Goal: Information Seeking & Learning: Check status

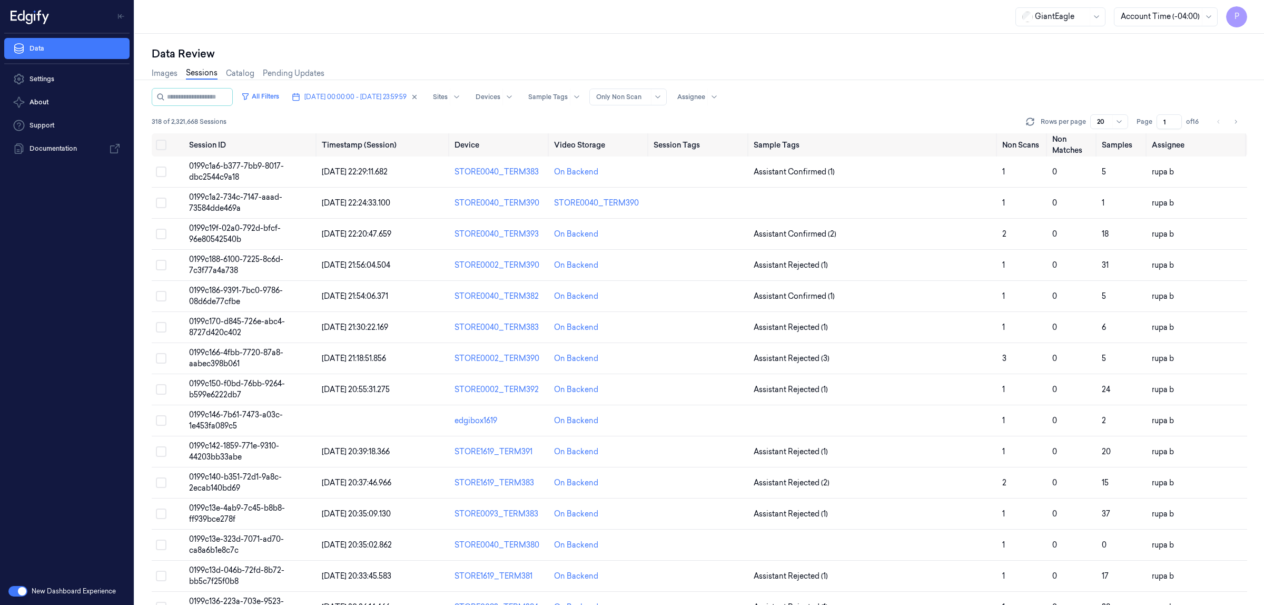
click at [996, 40] on div "Data Review Images Sessions Catalog Pending Updates All Filters 07/10/2025 00:0…" at bounding box center [699, 319] width 1129 height 571
click at [1030, 116] on icon at bounding box center [1030, 121] width 11 height 11
click at [1028, 121] on icon at bounding box center [1030, 121] width 11 height 11
click at [934, 81] on div "Images Sessions Catalog Pending Updates" at bounding box center [699, 74] width 1095 height 27
click at [1235, 121] on icon "Go to next page" at bounding box center [1235, 121] width 6 height 8
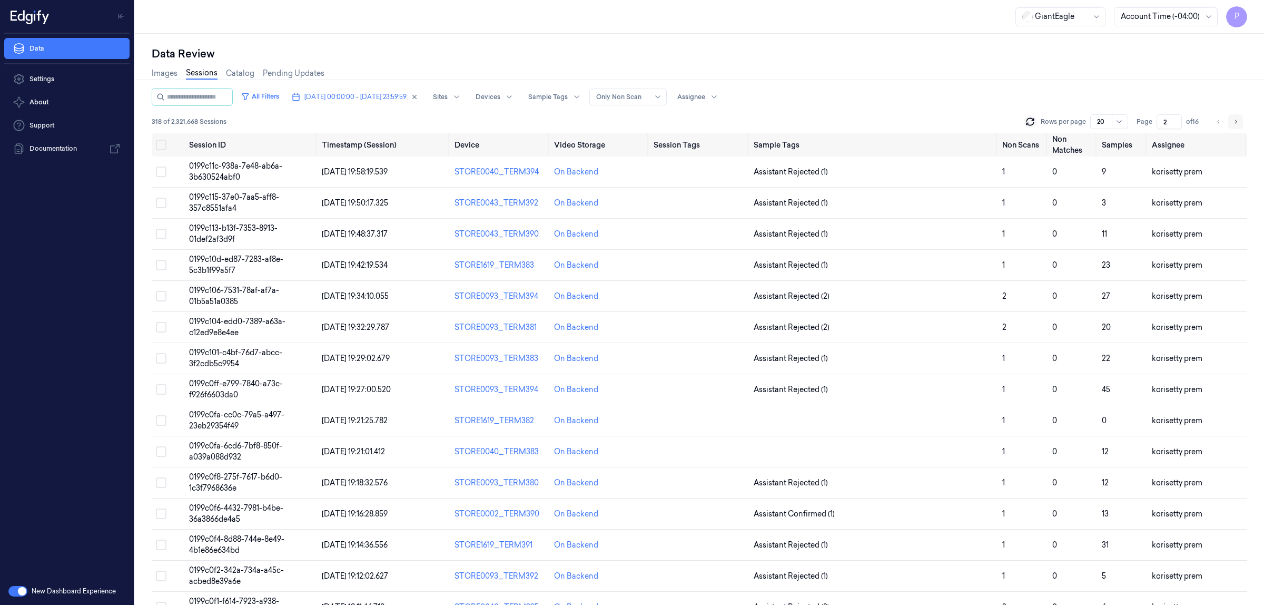
click at [1235, 121] on icon "Go to next page" at bounding box center [1235, 121] width 6 height 8
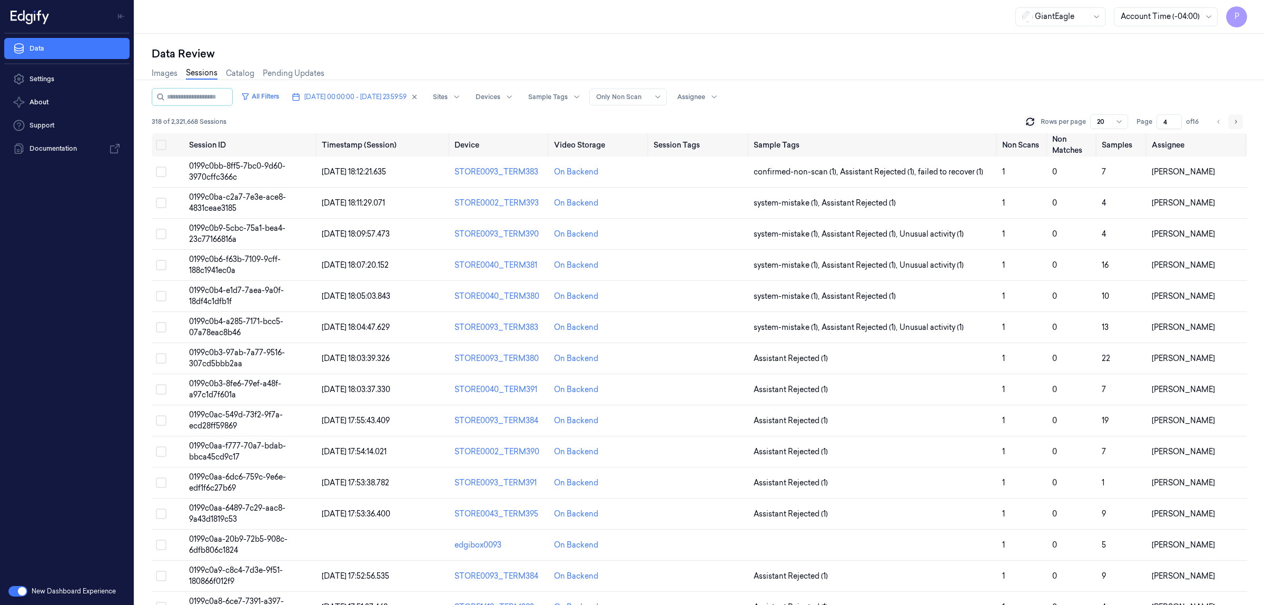
click at [1235, 121] on icon "Go to next page" at bounding box center [1235, 121] width 6 height 8
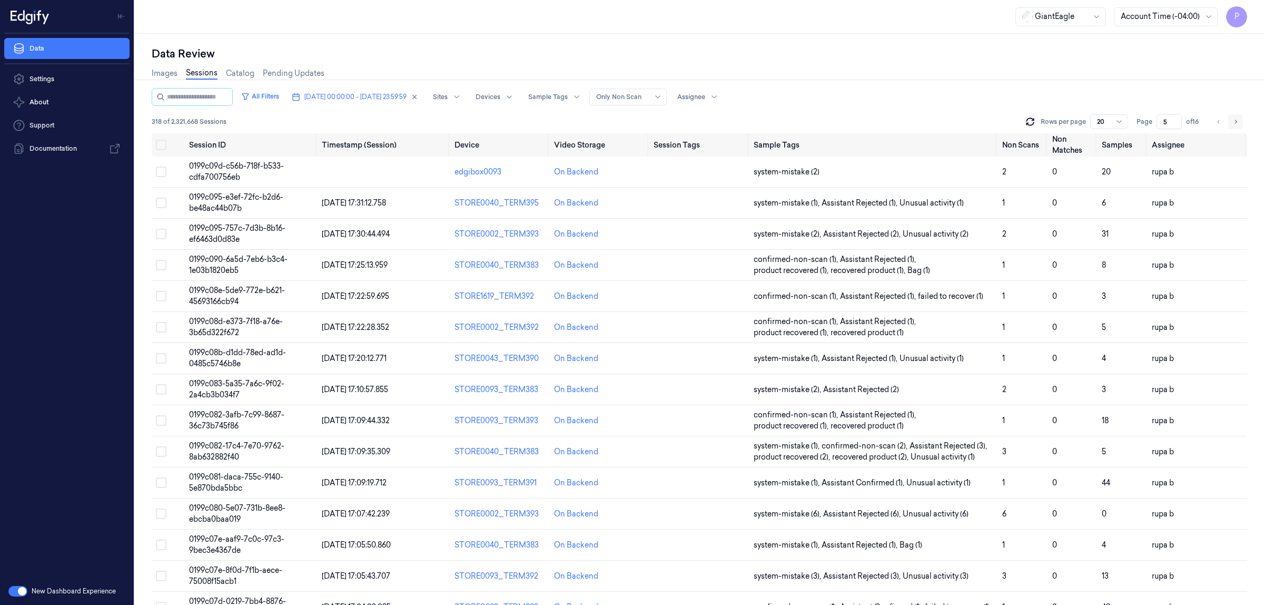
click at [1238, 117] on icon "Go to next page" at bounding box center [1235, 121] width 6 height 8
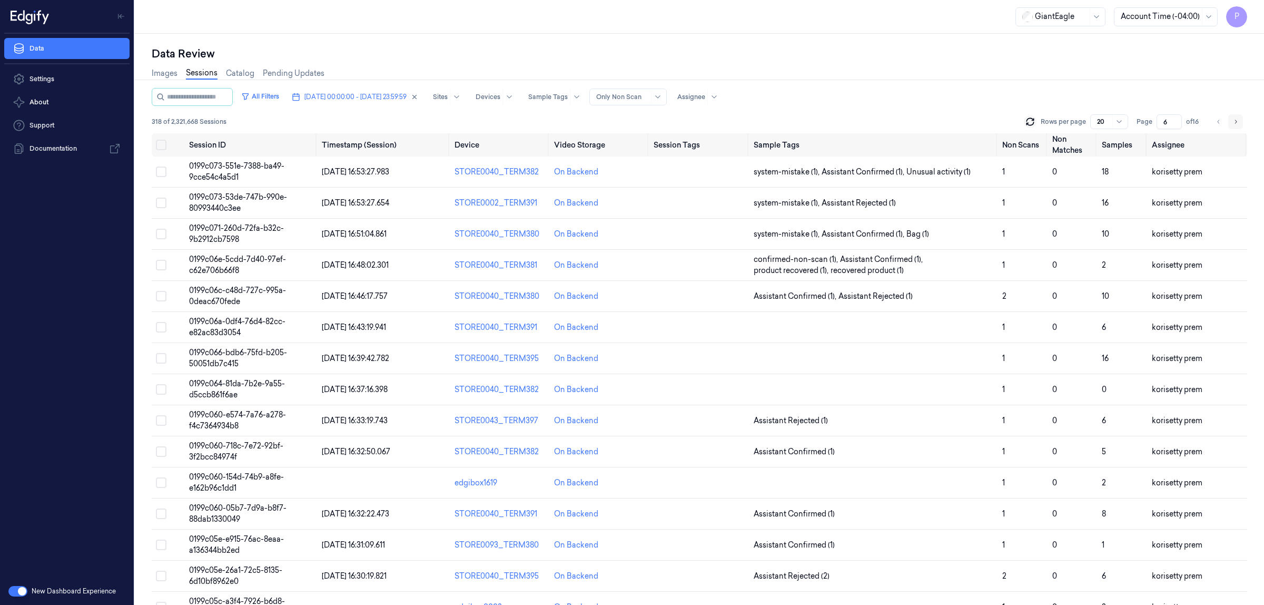
click at [1238, 117] on icon "Go to next page" at bounding box center [1235, 121] width 6 height 8
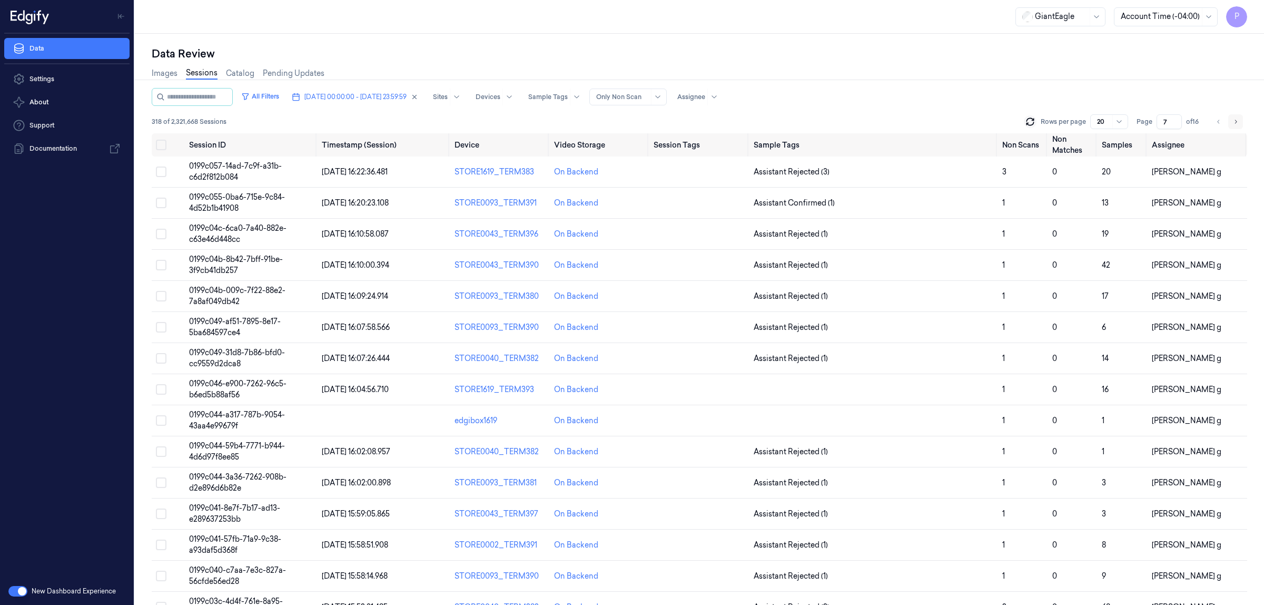
click at [1238, 117] on icon "Go to next page" at bounding box center [1235, 121] width 6 height 8
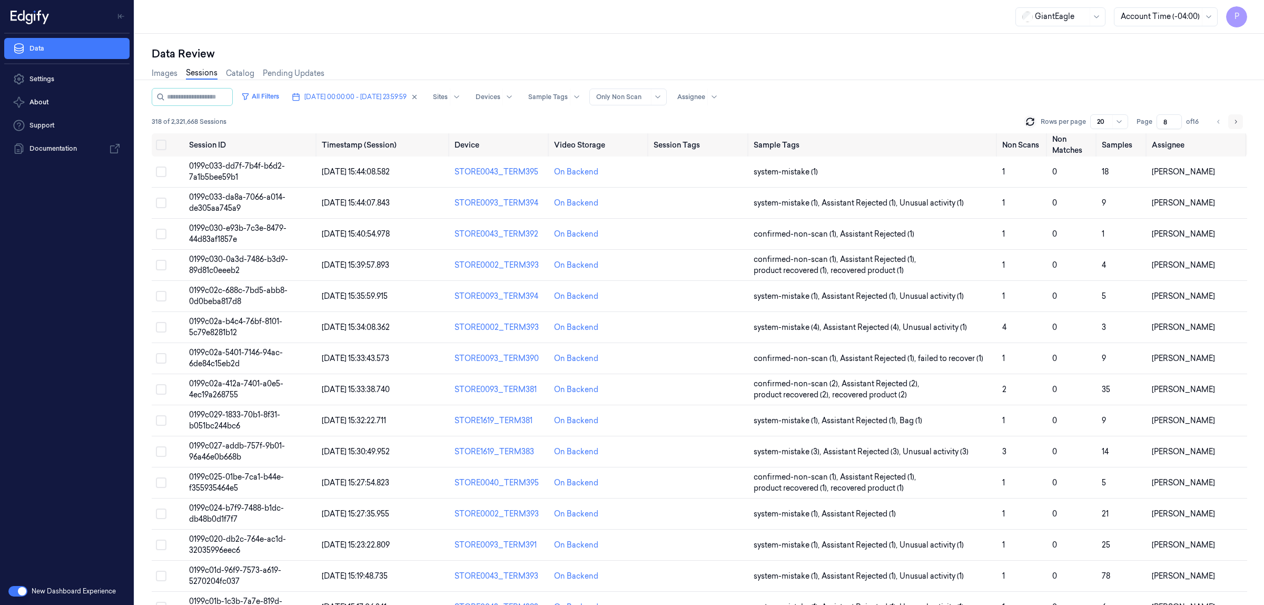
click at [1232, 114] on button "Go to next page" at bounding box center [1235, 121] width 15 height 15
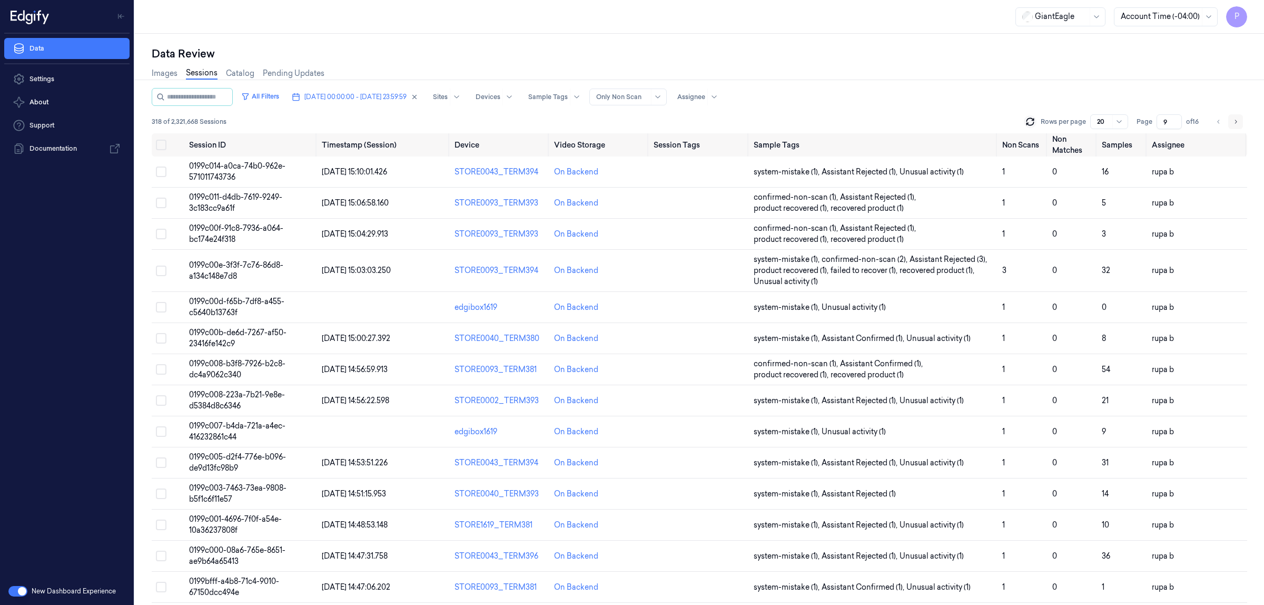
click at [1231, 121] on button "Go to next page" at bounding box center [1235, 121] width 15 height 15
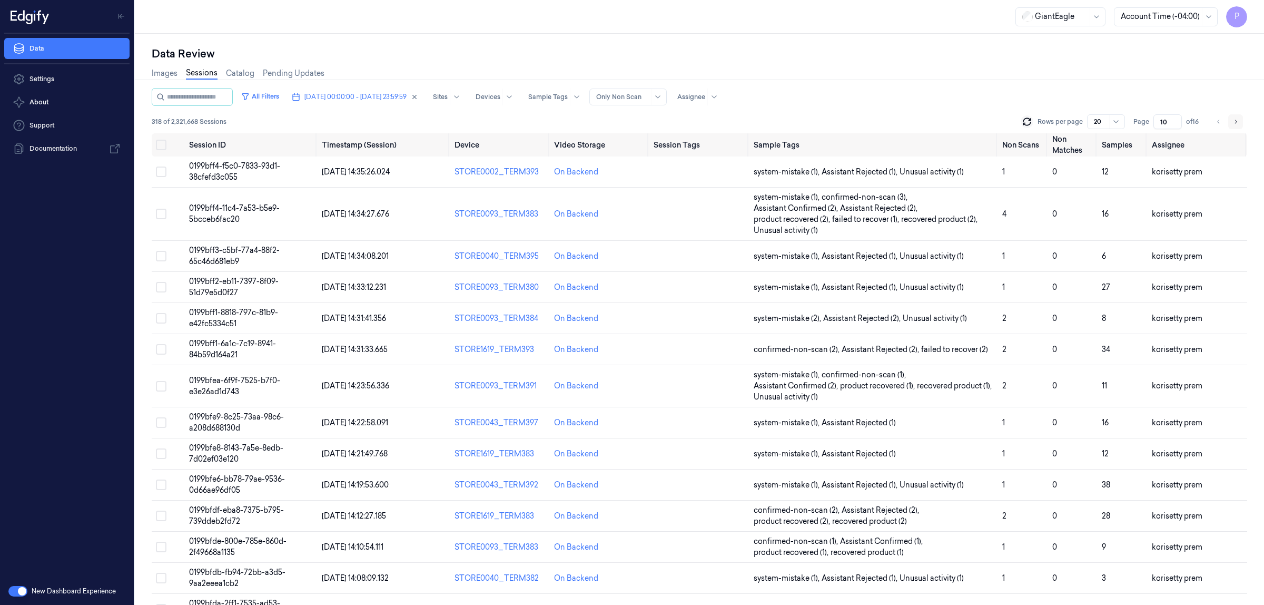
click at [1236, 125] on icon "Go to next page" at bounding box center [1235, 121] width 6 height 8
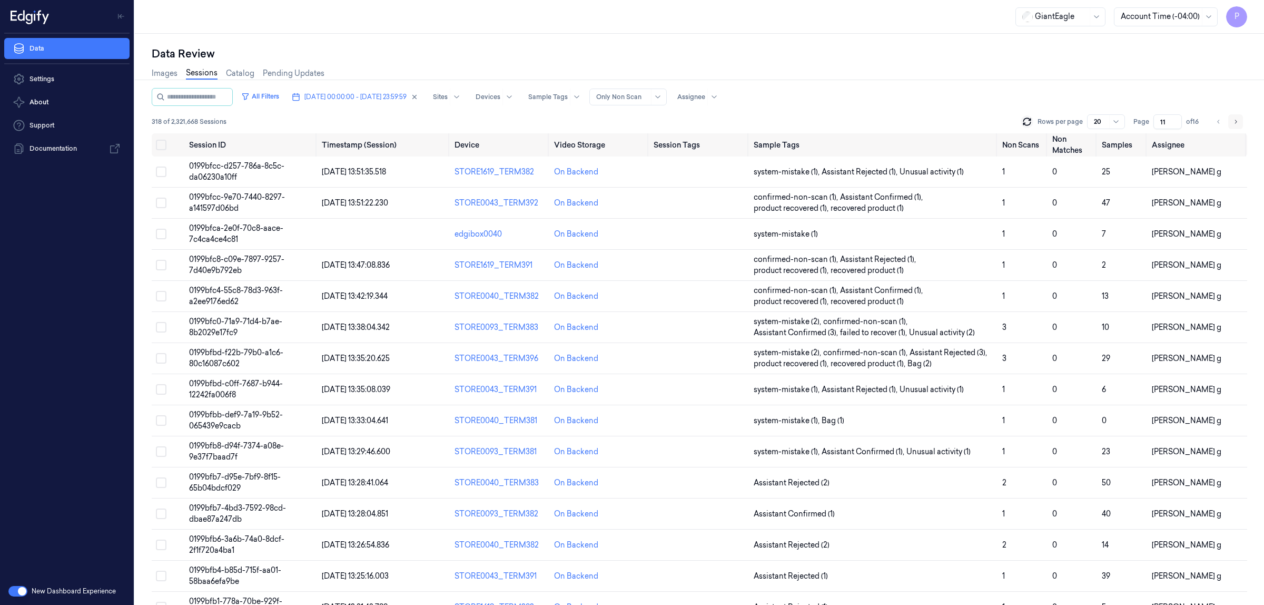
click at [1234, 119] on icon "Go to next page" at bounding box center [1235, 121] width 6 height 8
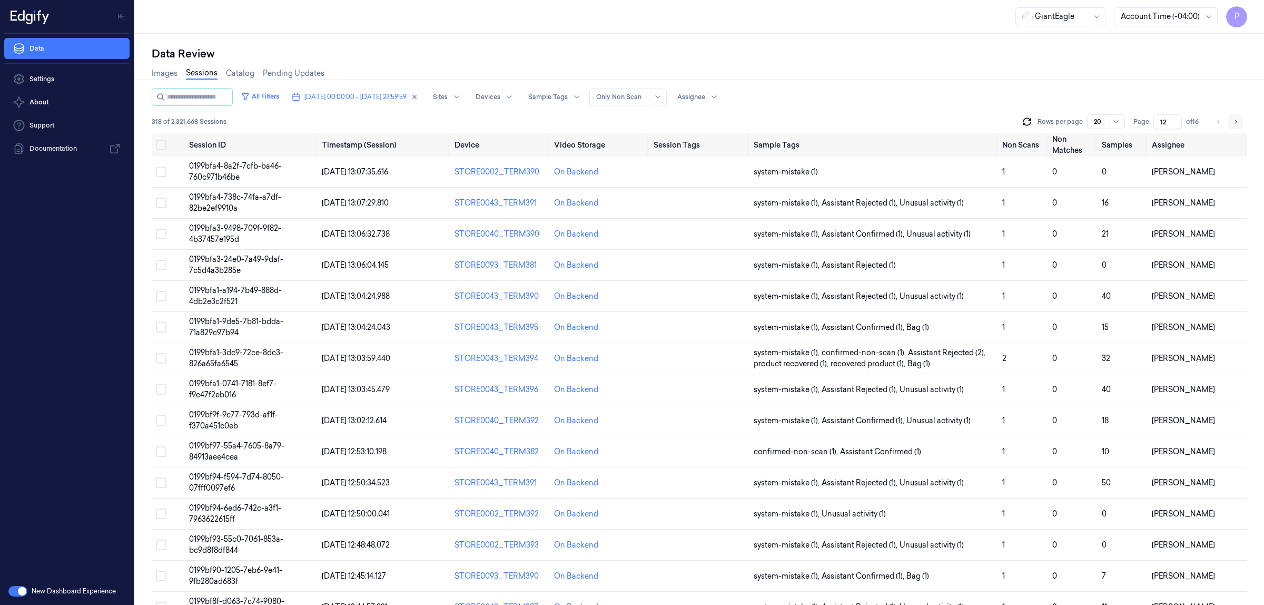
click at [1232, 119] on icon "Go to next page" at bounding box center [1235, 121] width 6 height 8
type input "13"
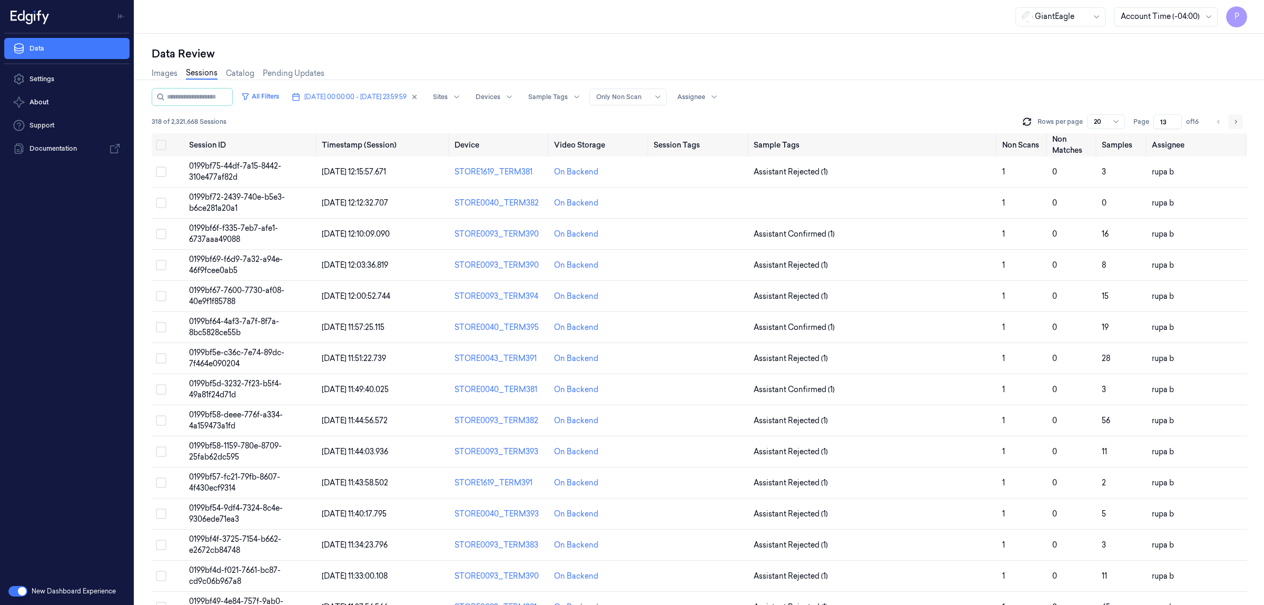
click at [1231, 123] on button "Go to next page" at bounding box center [1235, 121] width 15 height 15
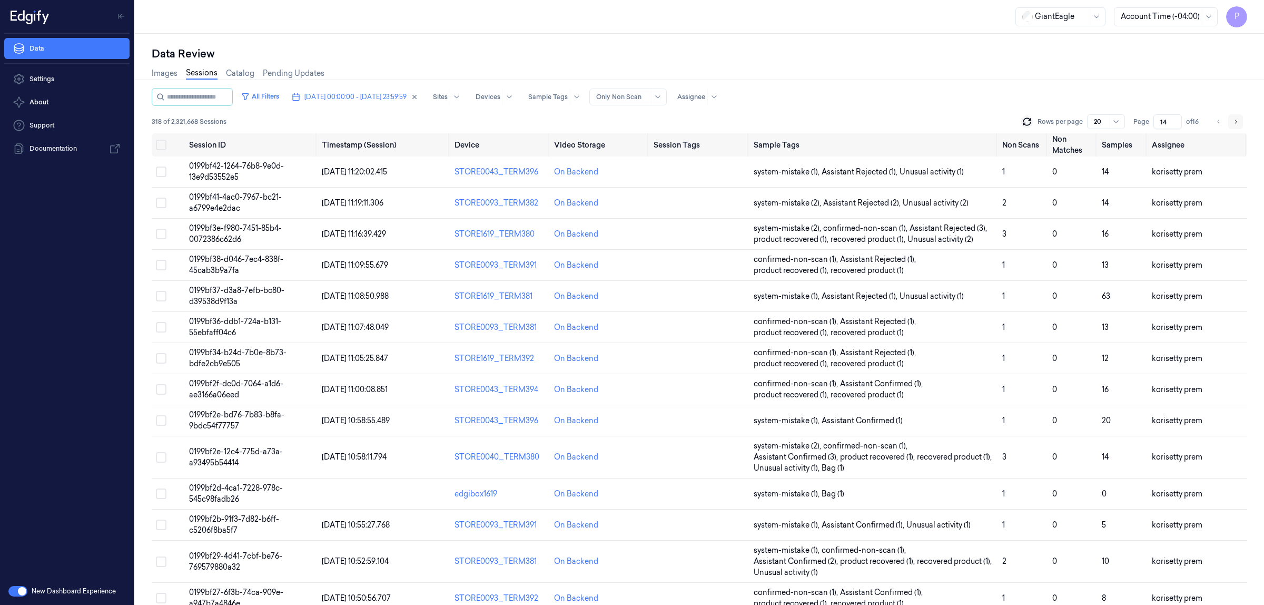
click at [1231, 123] on button "Go to next page" at bounding box center [1235, 121] width 15 height 15
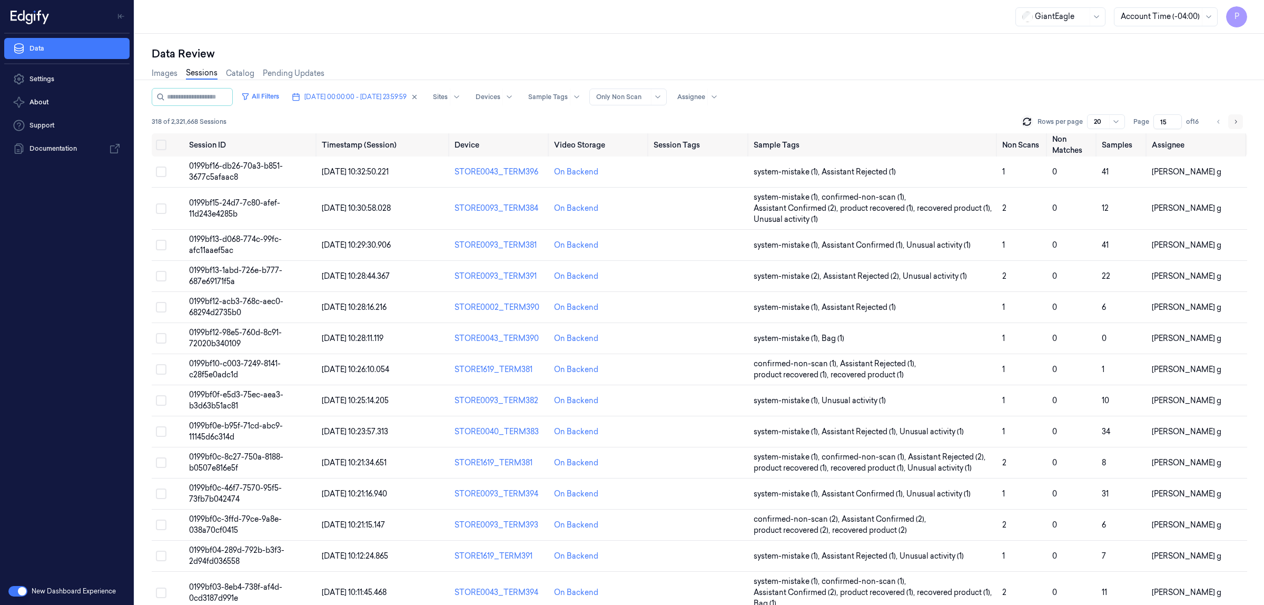
click at [1231, 123] on button "Go to next page" at bounding box center [1235, 121] width 15 height 15
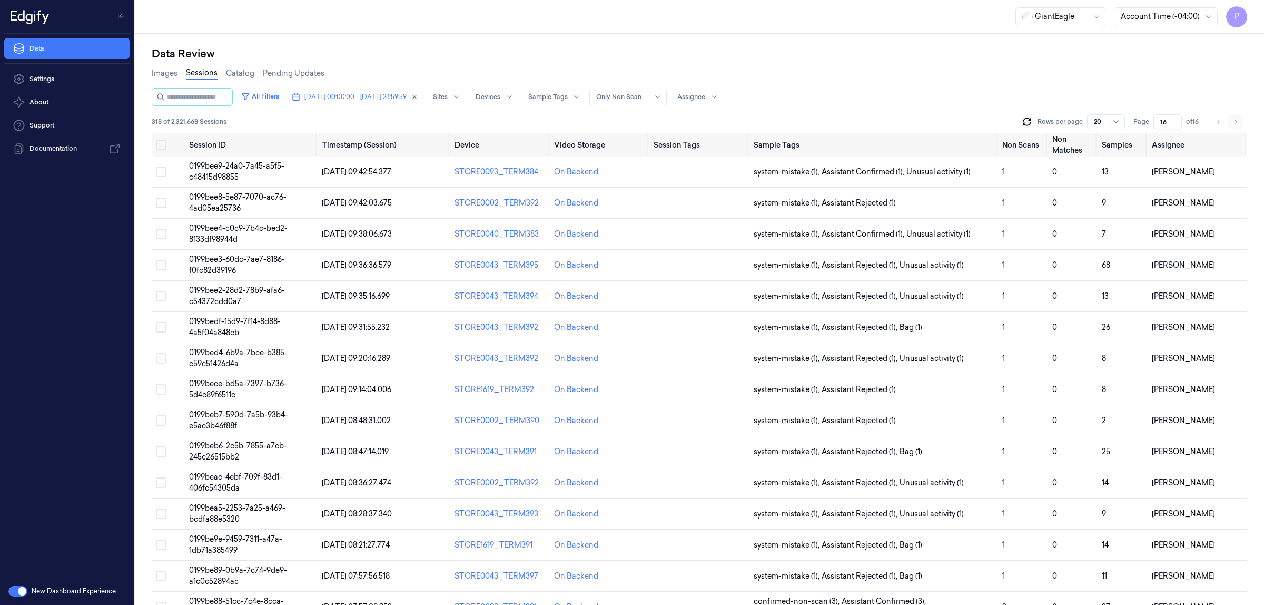
click at [1231, 123] on li "pagination" at bounding box center [1235, 121] width 15 height 15
click at [1237, 121] on li "pagination" at bounding box center [1235, 121] width 15 height 15
click at [1218, 122] on icon "Go to previous page" at bounding box center [1219, 121] width 6 height 8
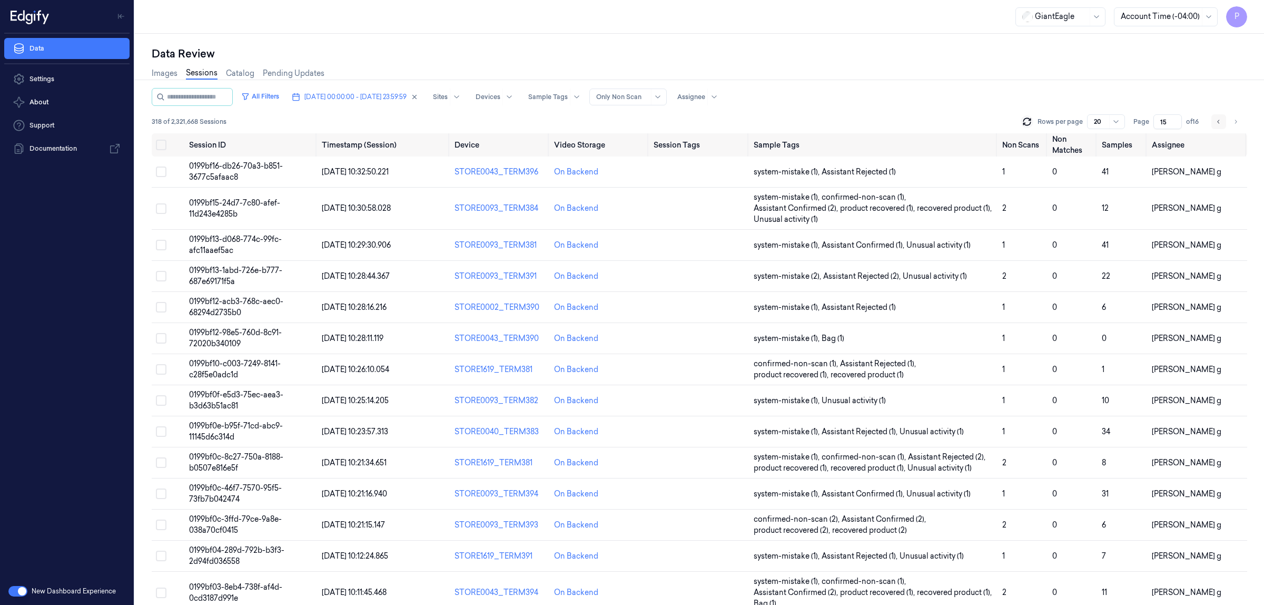
click at [1218, 122] on icon "Go to previous page" at bounding box center [1219, 121] width 6 height 8
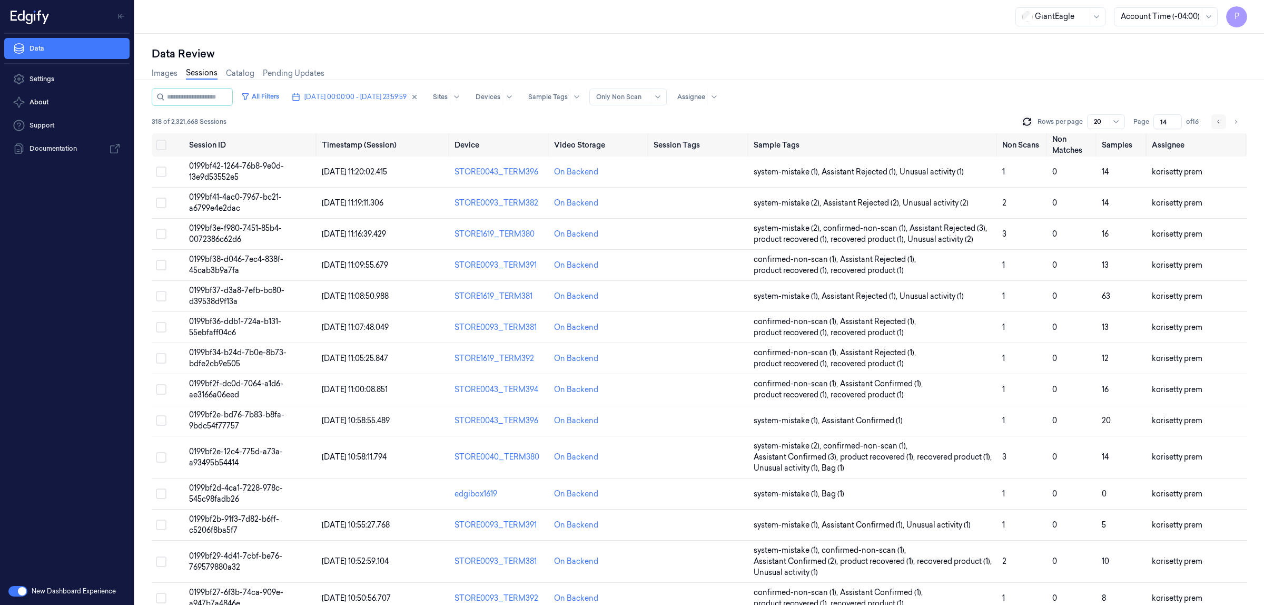
click at [1218, 122] on icon "Go to previous page" at bounding box center [1219, 121] width 6 height 8
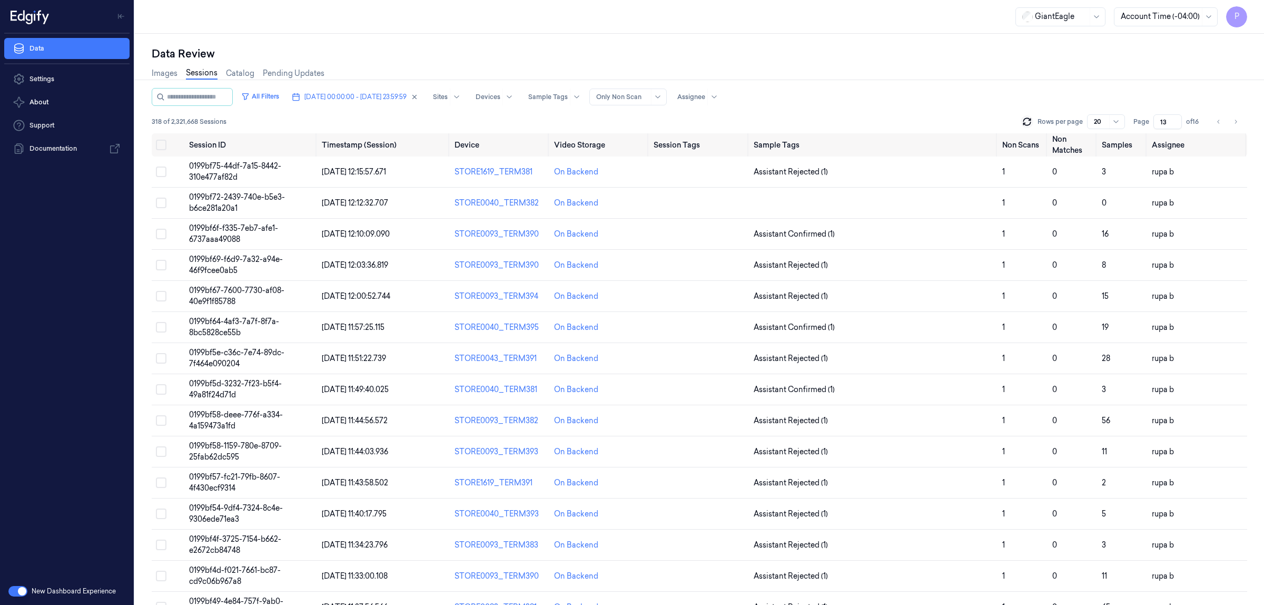
click at [920, 77] on div "Images Sessions Catalog Pending Updates" at bounding box center [699, 74] width 1095 height 27
click at [418, 93] on icon "button" at bounding box center [414, 96] width 7 height 7
type input "1"
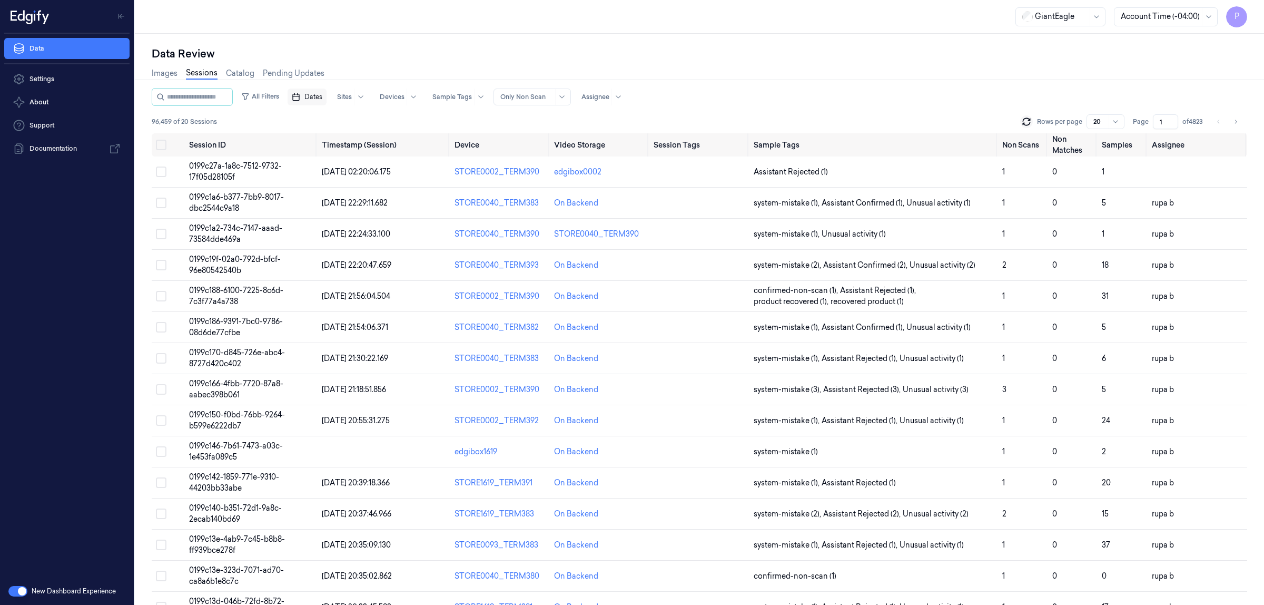
click at [318, 97] on span "Dates" at bounding box center [313, 96] width 18 height 9
click at [349, 162] on button "30" at bounding box center [347, 160] width 17 height 17
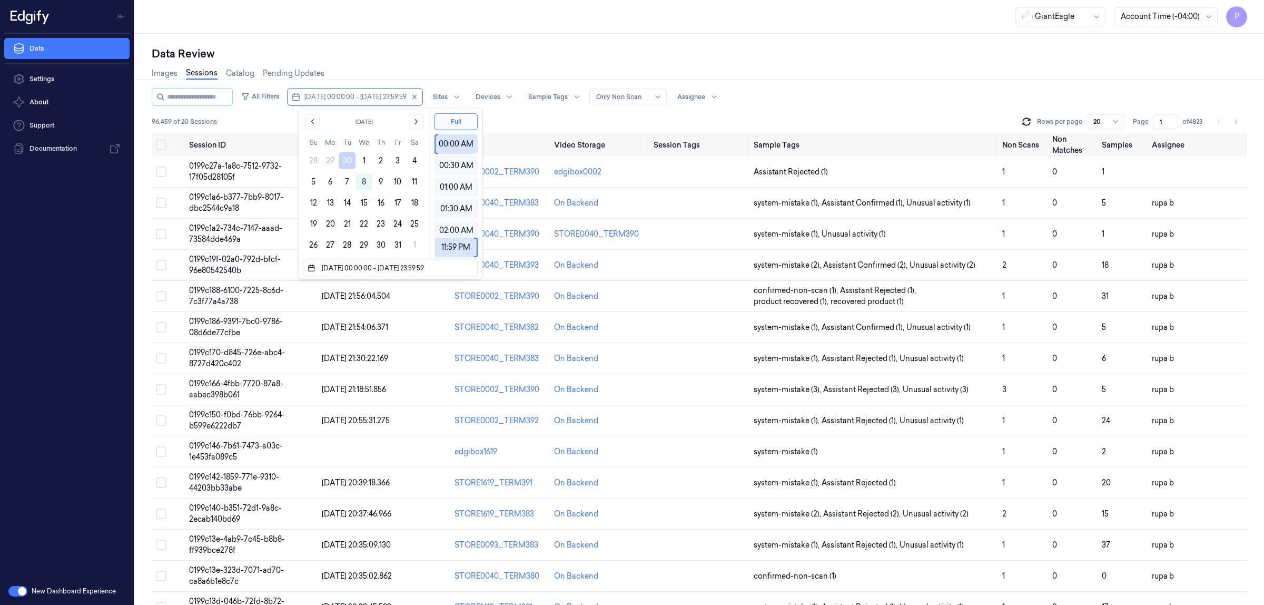
click at [454, 47] on div "Data Review" at bounding box center [699, 53] width 1095 height 15
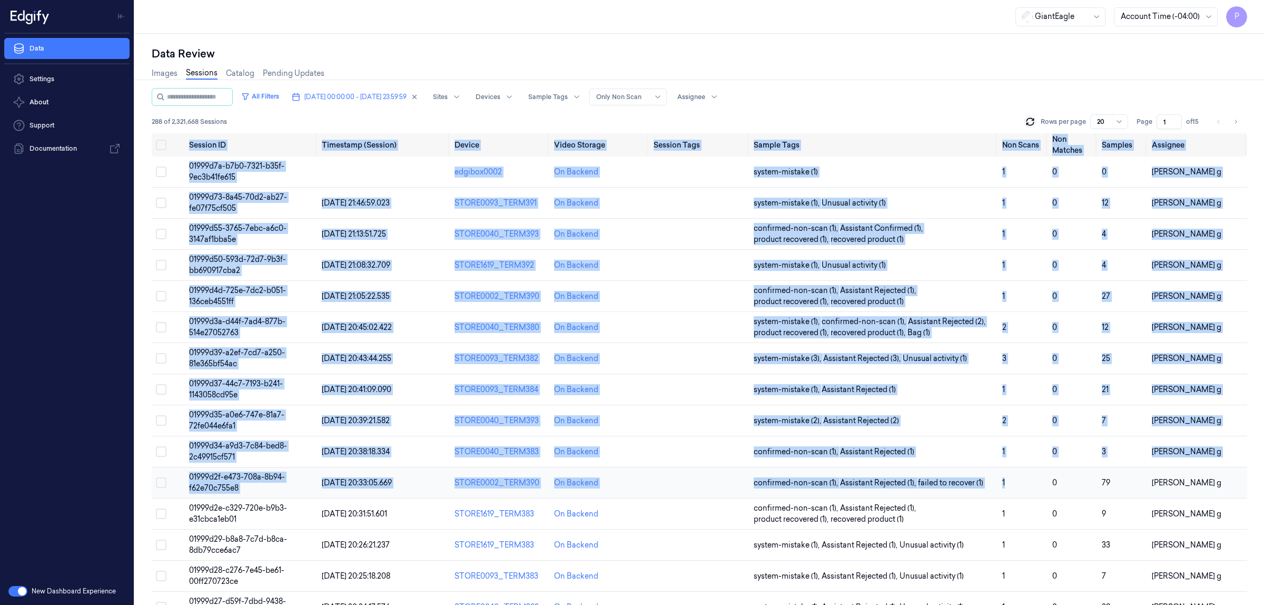
drag, startPoint x: 151, startPoint y: 136, endPoint x: 1033, endPoint y: 491, distance: 950.6
click at [1025, 487] on table "Session ID Timestamp (Session) Device Video Storage Session Tags Sample Tags No…" at bounding box center [699, 455] width 1095 height 644
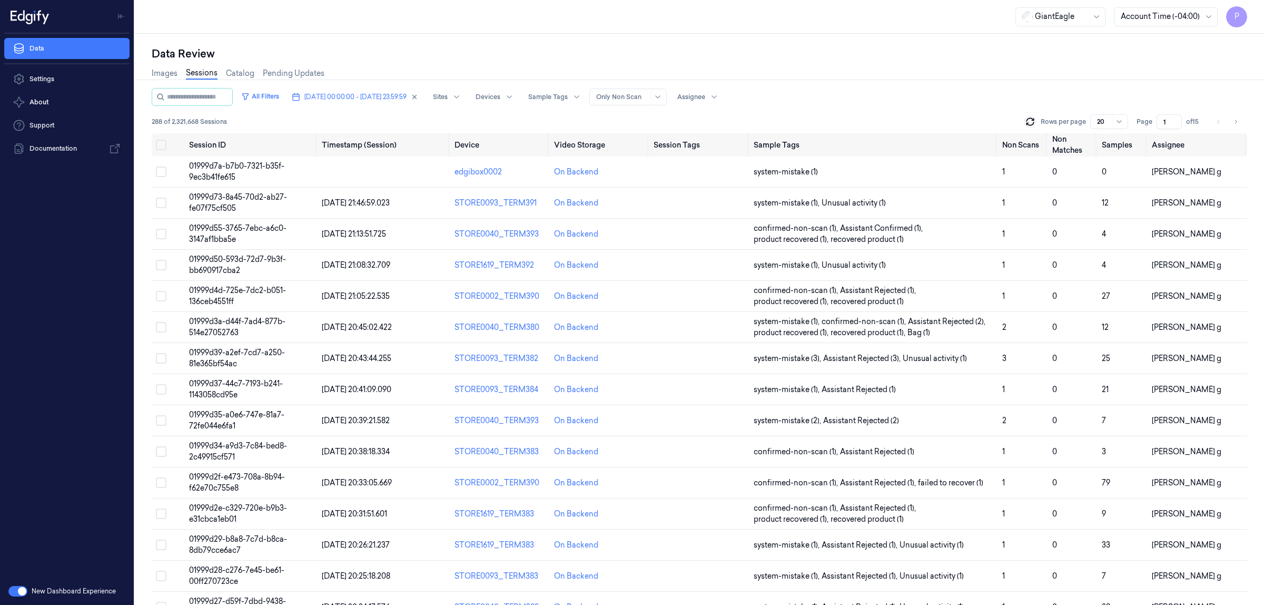
click at [917, 98] on div "All Filters 30/09/2025 00:00:00 - 30/09/2025 23:59:59 Sites Devices Sample Tags…" at bounding box center [699, 97] width 1095 height 18
click at [453, 49] on div "Data Review" at bounding box center [699, 53] width 1095 height 15
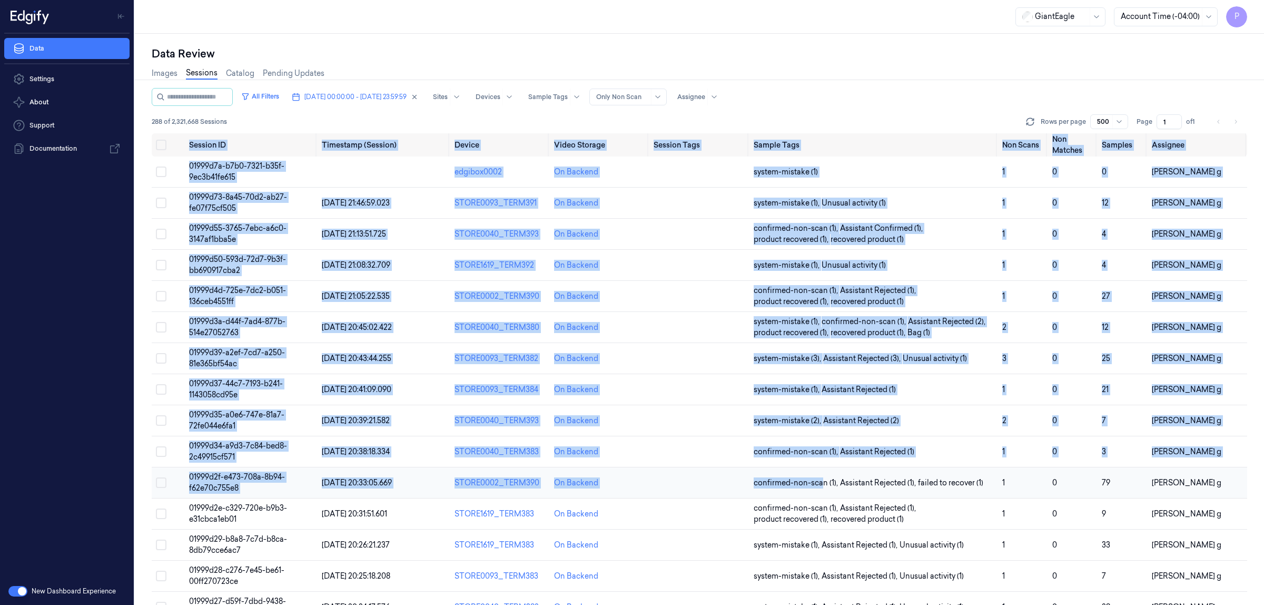
drag, startPoint x: 184, startPoint y: 144, endPoint x: 822, endPoint y: 471, distance: 716.5
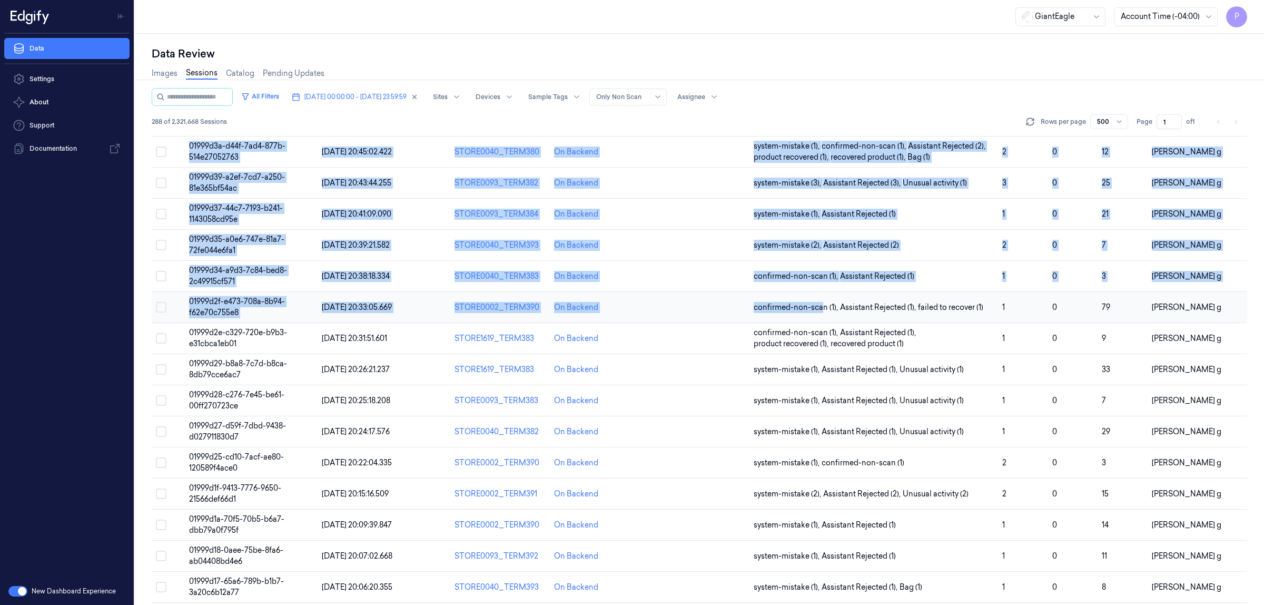
scroll to position [263, 0]
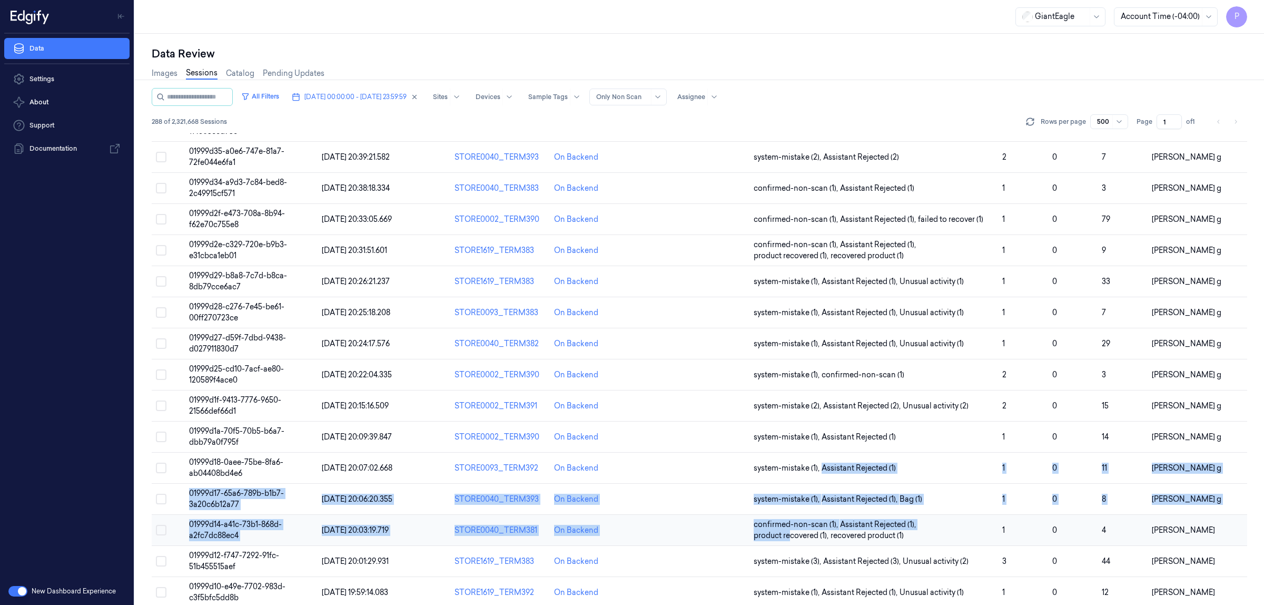
drag, startPoint x: 822, startPoint y: 471, endPoint x: 951, endPoint y: 517, distance: 136.8
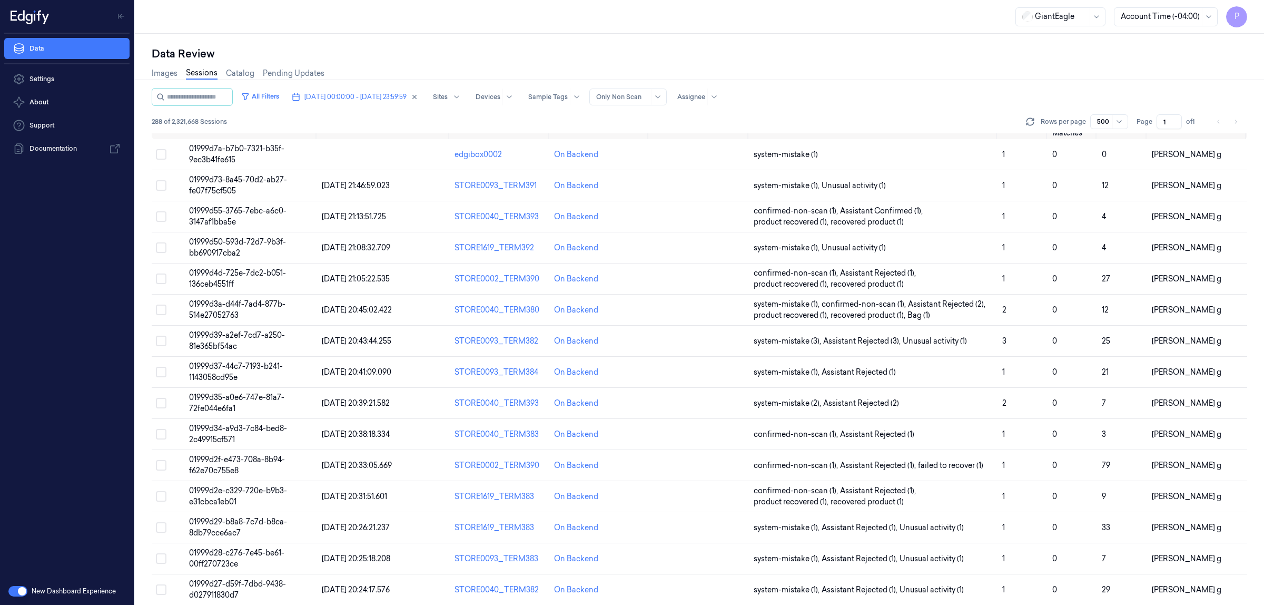
scroll to position [0, 0]
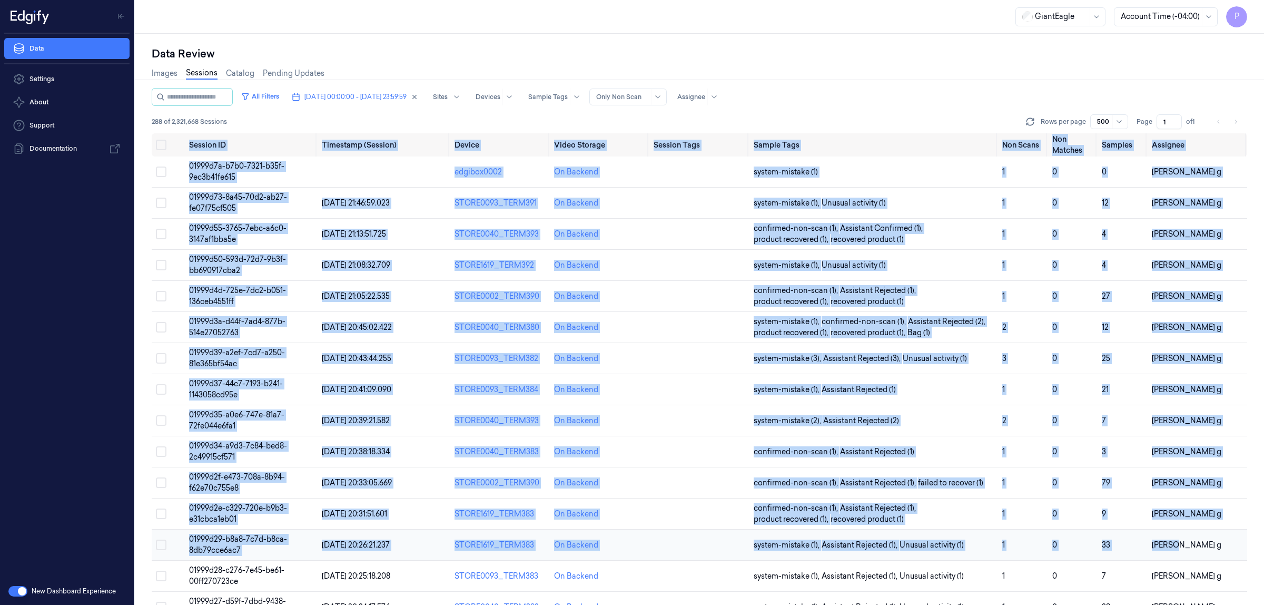
drag, startPoint x: 182, startPoint y: 138, endPoint x: 1178, endPoint y: 556, distance: 1079.7
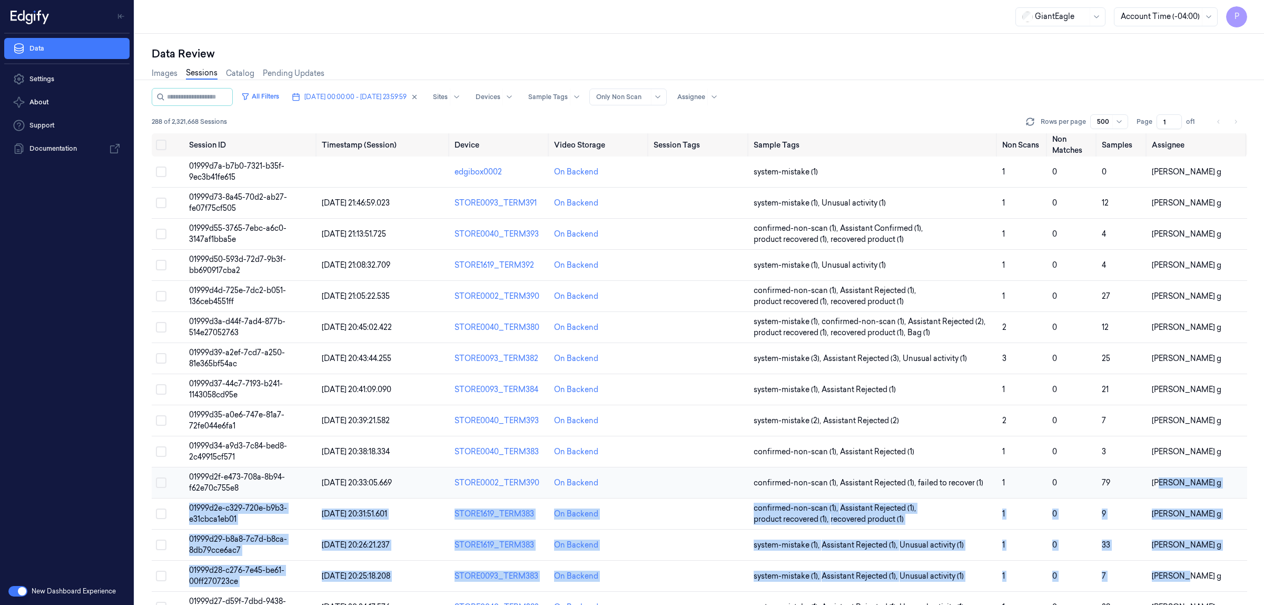
drag, startPoint x: 1186, startPoint y: 575, endPoint x: 1156, endPoint y: 483, distance: 96.9
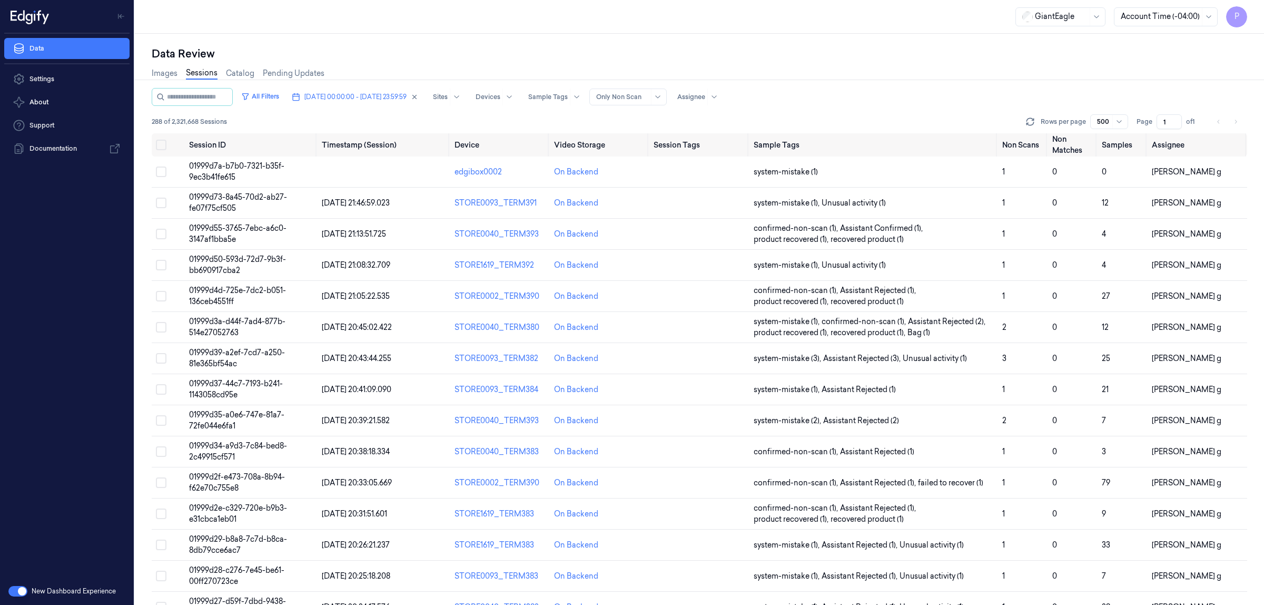
click at [991, 83] on div "Images Sessions Catalog Pending Updates" at bounding box center [699, 74] width 1095 height 27
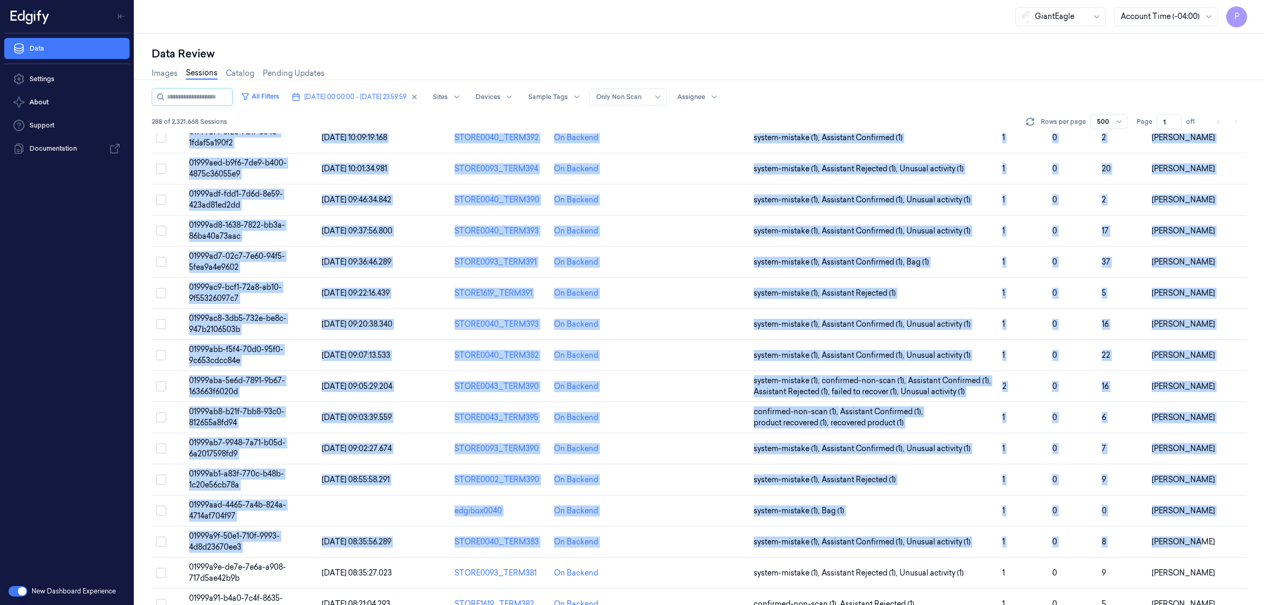
scroll to position [8574, 0]
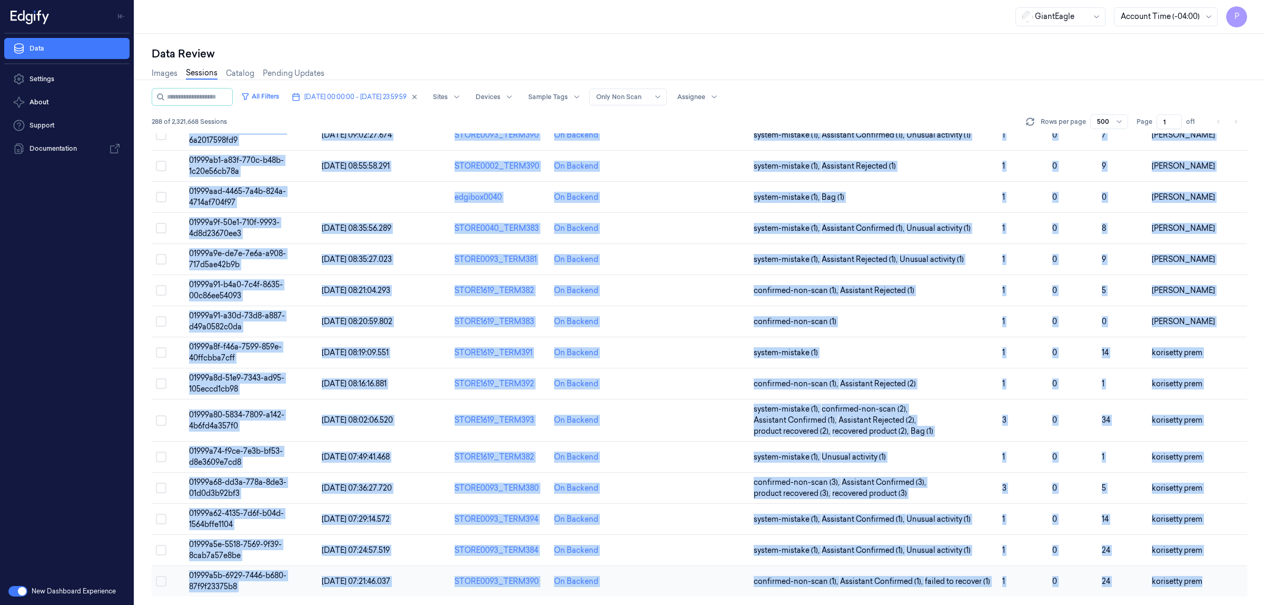
drag, startPoint x: 186, startPoint y: 143, endPoint x: 1206, endPoint y: 577, distance: 1108.8
copy table "Session ID Timestamp (Session) Device Video Storage Session Tags Sample Tags No…"
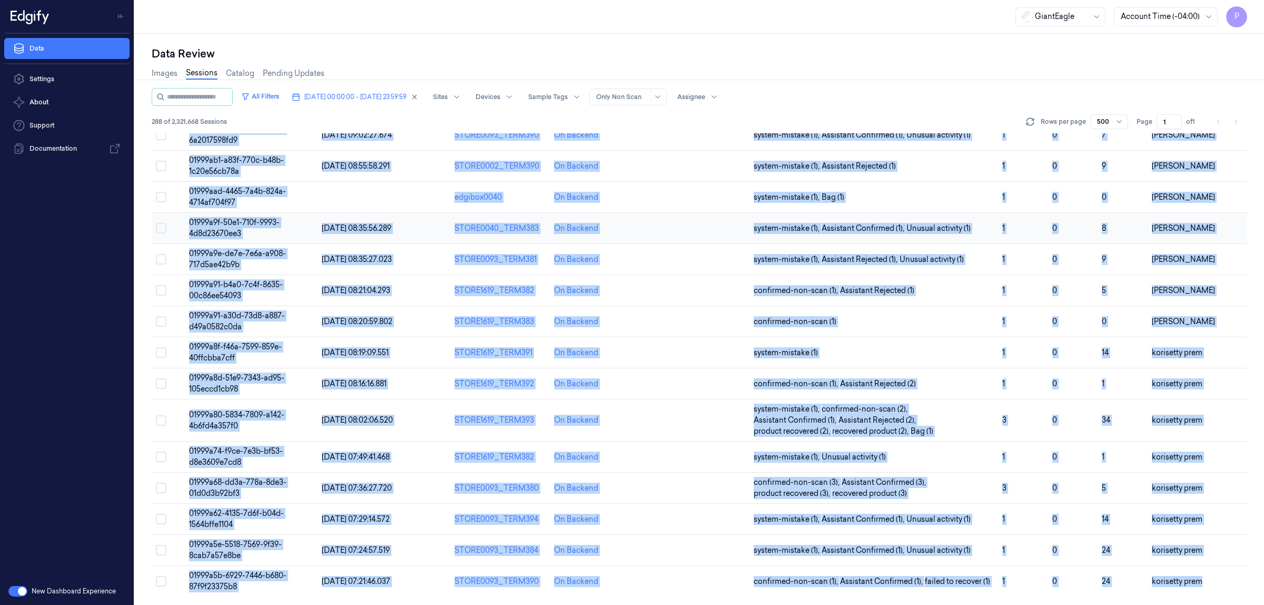
copy table "Session ID Timestamp (Session) Device Video Storage Session Tags Sample Tags No…"
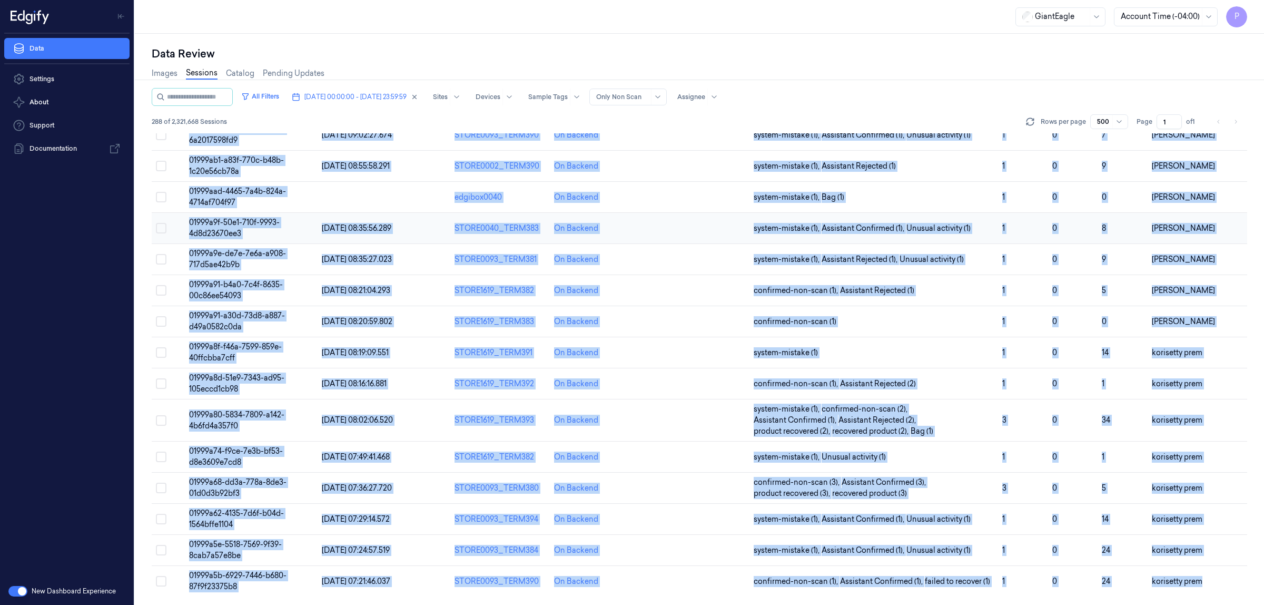
copy table "Session ID Timestamp (Session) Device Video Storage Session Tags Sample Tags No…"
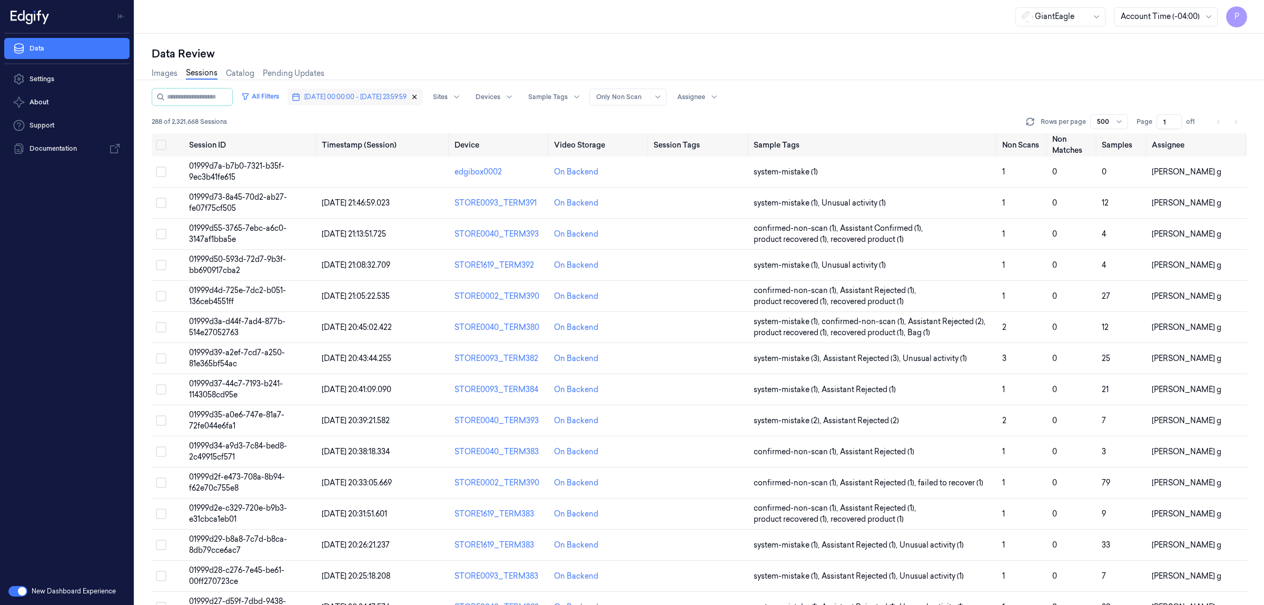
click at [418, 94] on icon "button" at bounding box center [414, 96] width 7 height 7
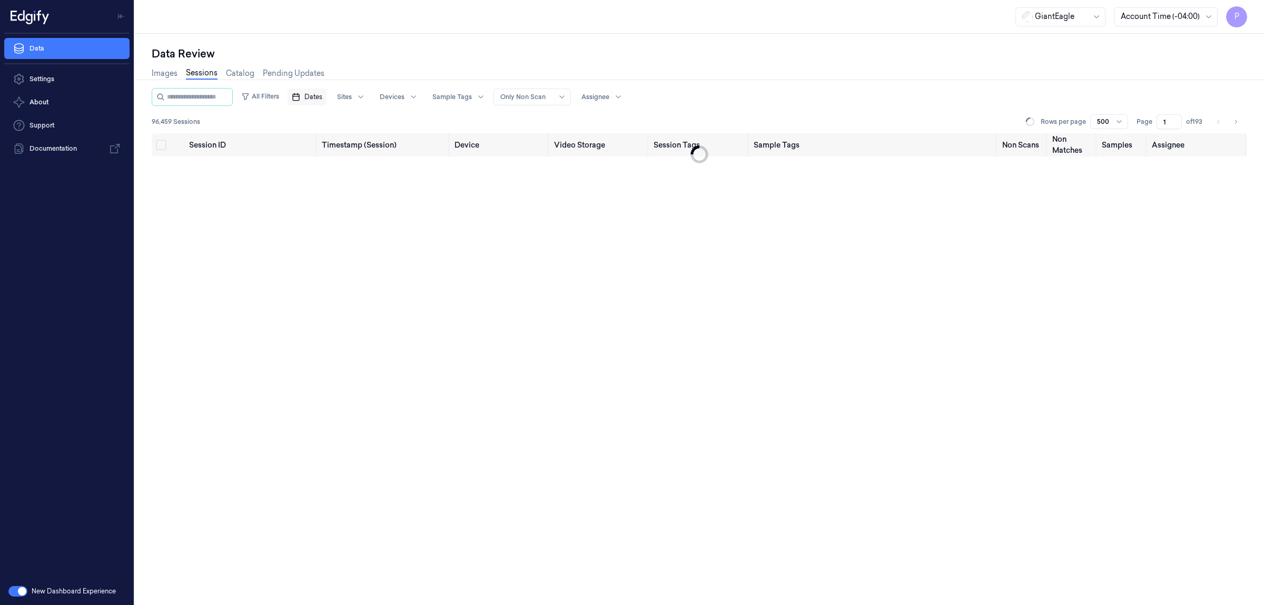
click at [319, 95] on span "Dates" at bounding box center [313, 96] width 18 height 9
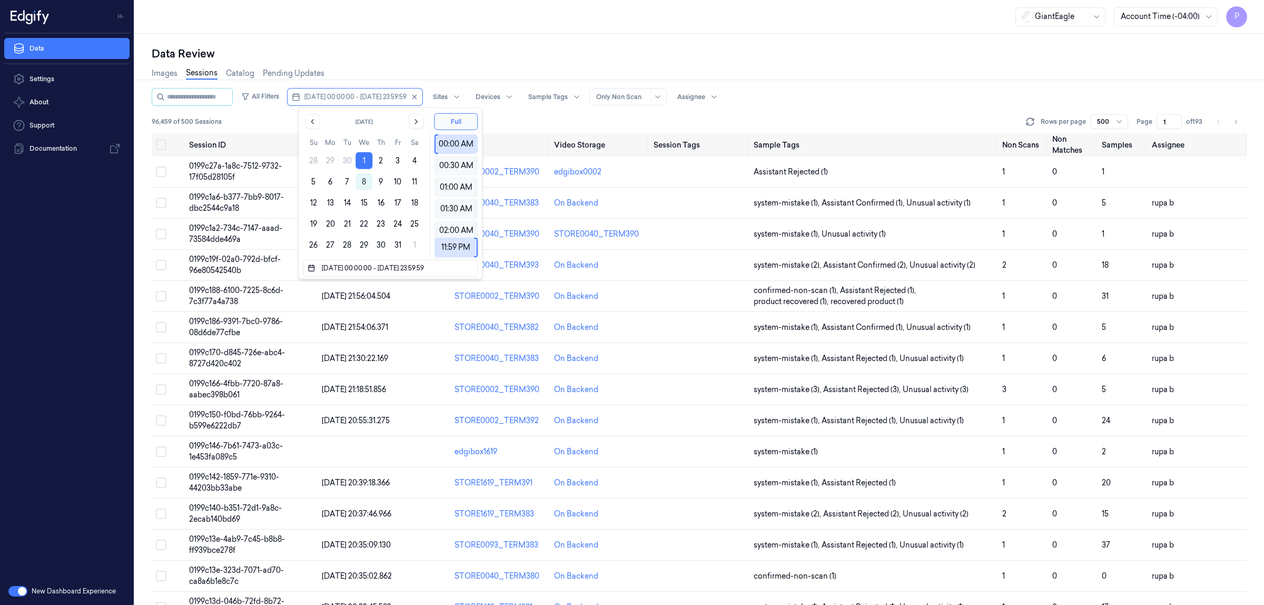
click at [433, 55] on div "Data Review" at bounding box center [699, 53] width 1095 height 15
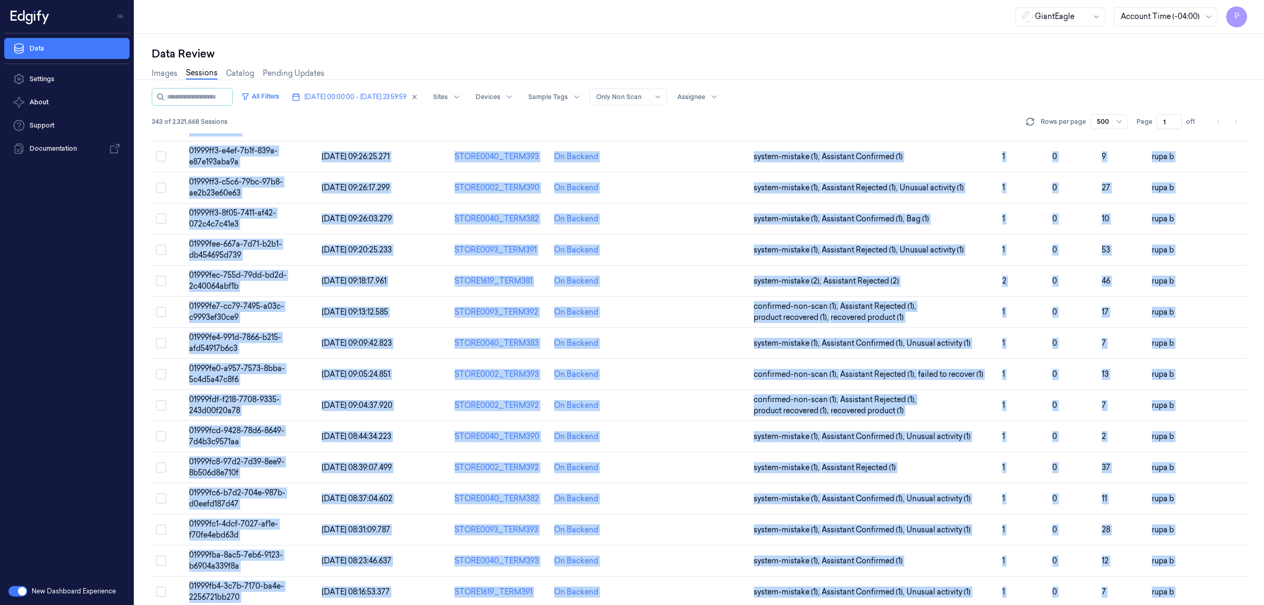
scroll to position [10323, 0]
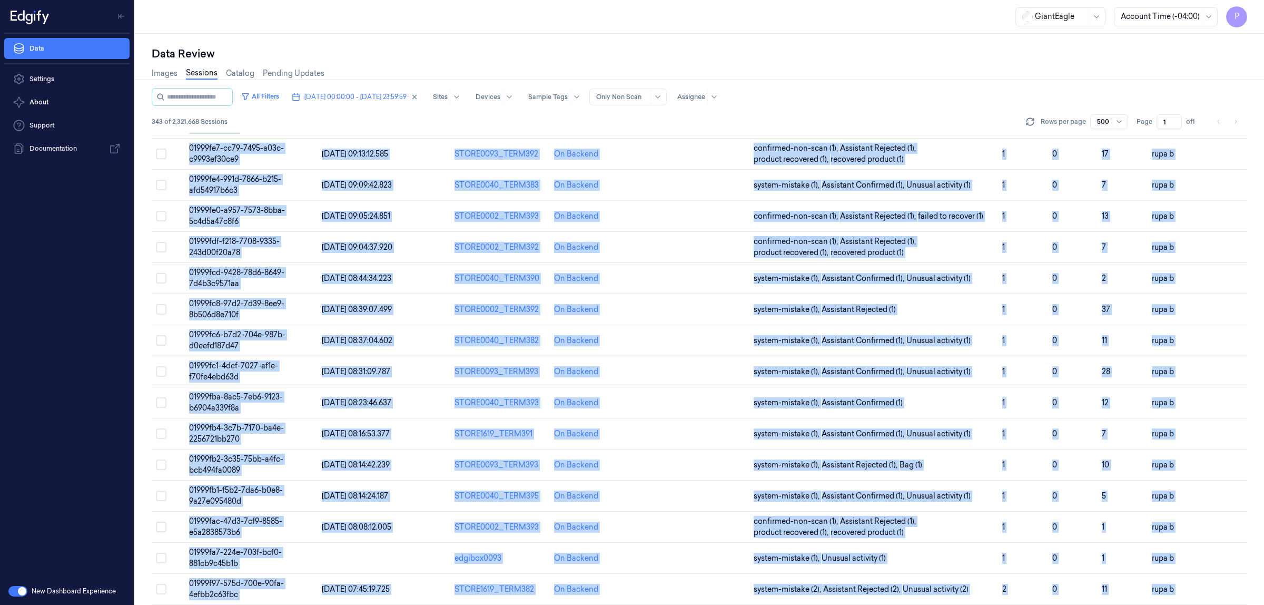
drag, startPoint x: 145, startPoint y: 164, endPoint x: 1185, endPoint y: 577, distance: 1118.4
click at [1185, 577] on div "Data Review Images Sessions Catalog Pending Updates All Filters [DATE] 00:00:00…" at bounding box center [699, 319] width 1129 height 571
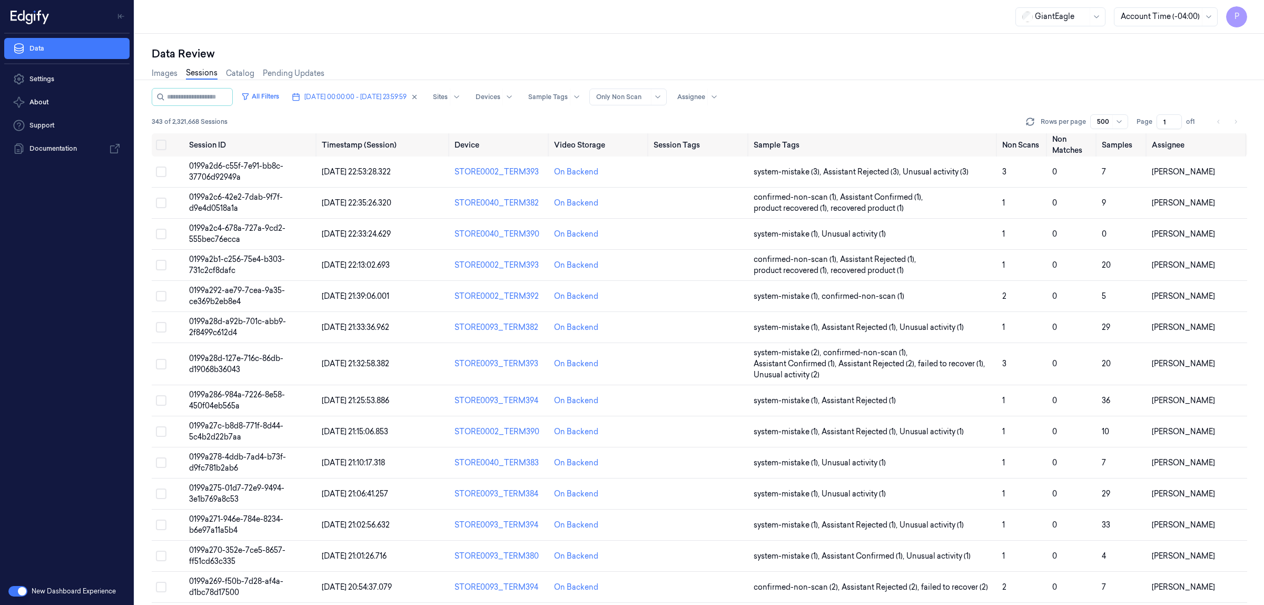
click at [929, 54] on div "Data Review" at bounding box center [699, 53] width 1095 height 15
click at [391, 98] on span "[DATE] 00:00:00 - [DATE] 23:59:59" at bounding box center [355, 96] width 102 height 9
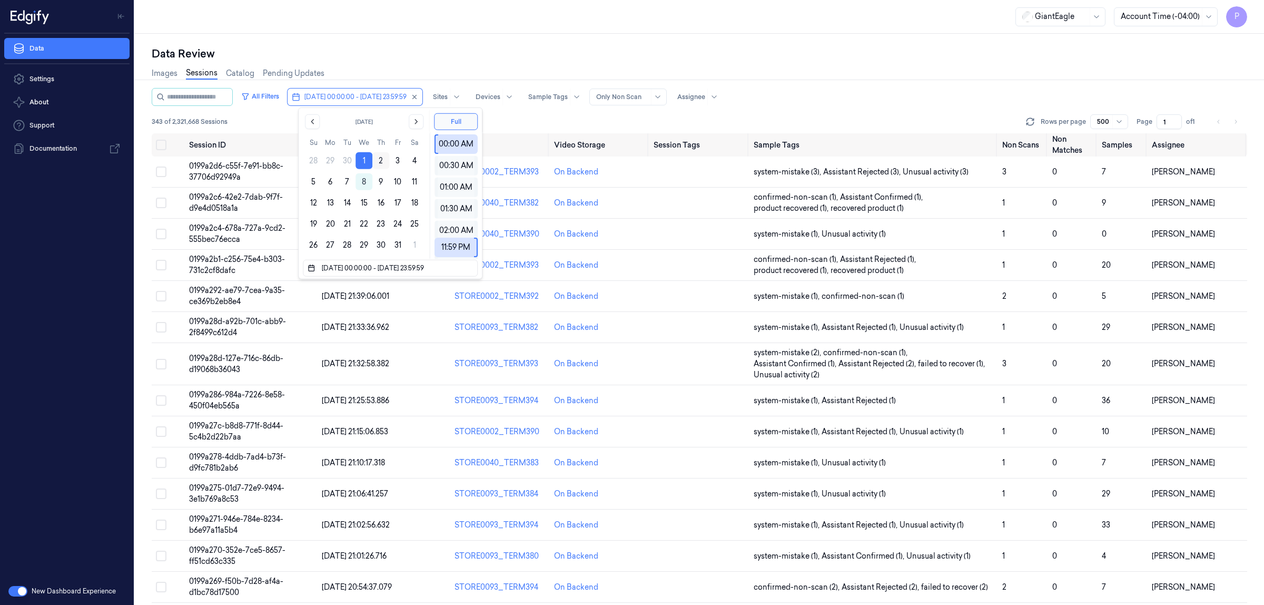
click at [378, 155] on button "2" at bounding box center [380, 160] width 17 height 17
click at [380, 158] on button "2" at bounding box center [380, 160] width 17 height 17
type input "[DATE] 00:00:00 - [DATE] 23:59:59"
click at [430, 51] on div "Data Review" at bounding box center [699, 53] width 1095 height 15
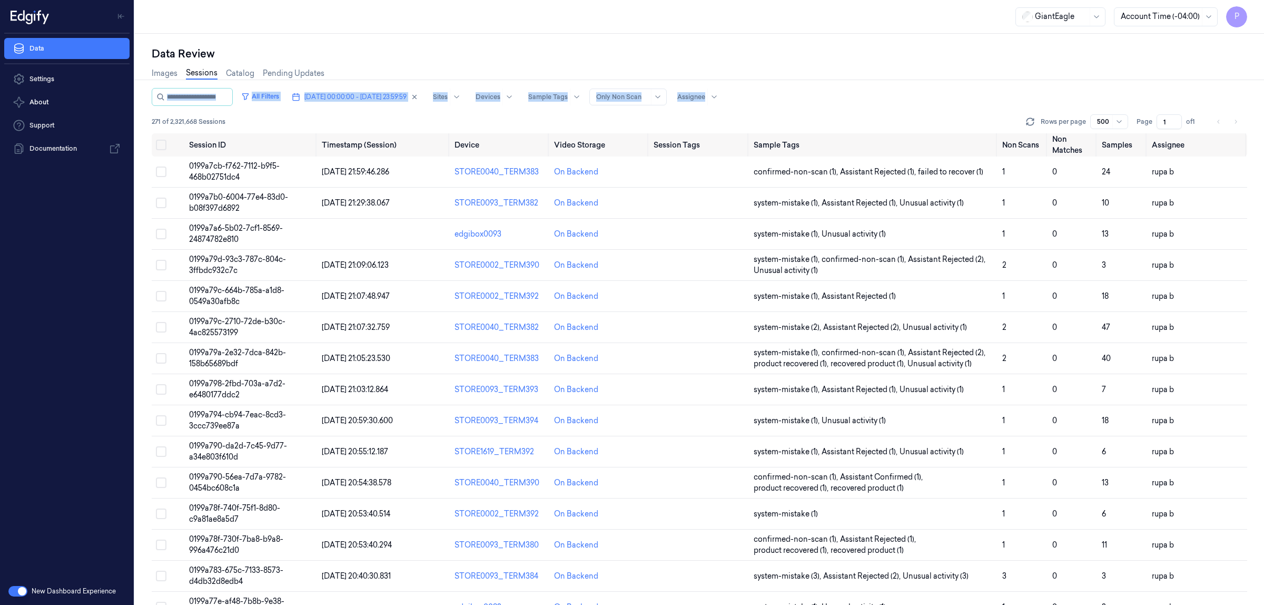
drag, startPoint x: 148, startPoint y: 132, endPoint x: 151, endPoint y: 106, distance: 26.5
click at [151, 106] on div "Data Review Images Sessions Catalog Pending Updates All Filters [DATE] 00:00:00…" at bounding box center [699, 319] width 1129 height 571
click at [143, 127] on div "Data Review Images Sessions Catalog Pending Updates All Filters [DATE] 00:00:00…" at bounding box center [699, 319] width 1129 height 571
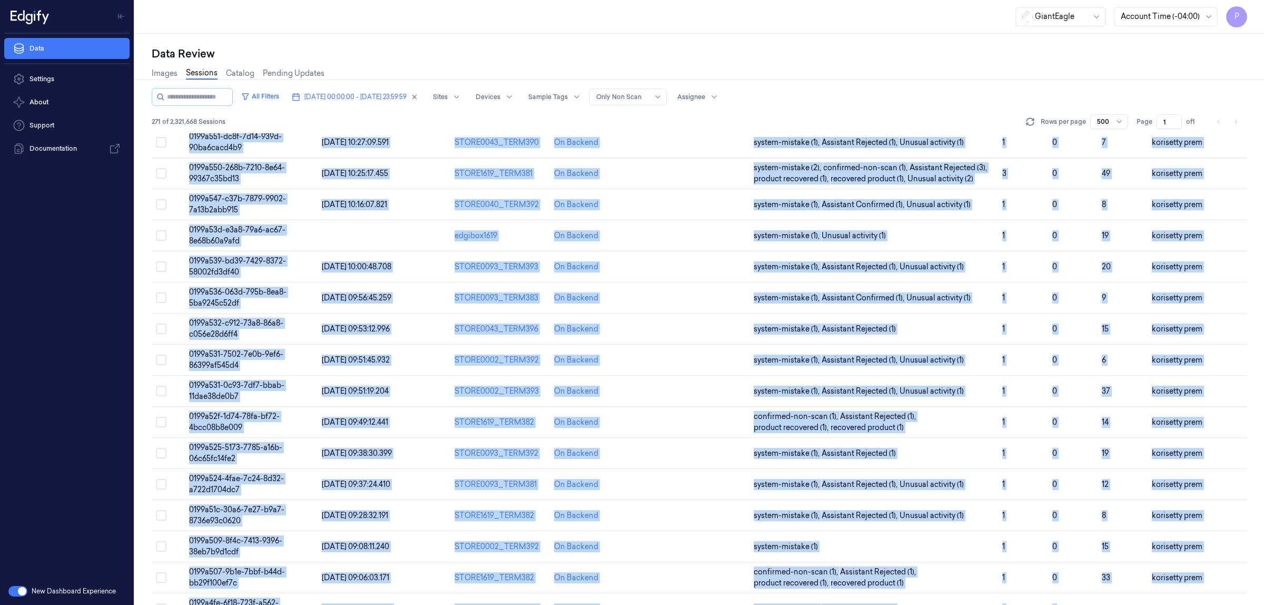
scroll to position [8022, 0]
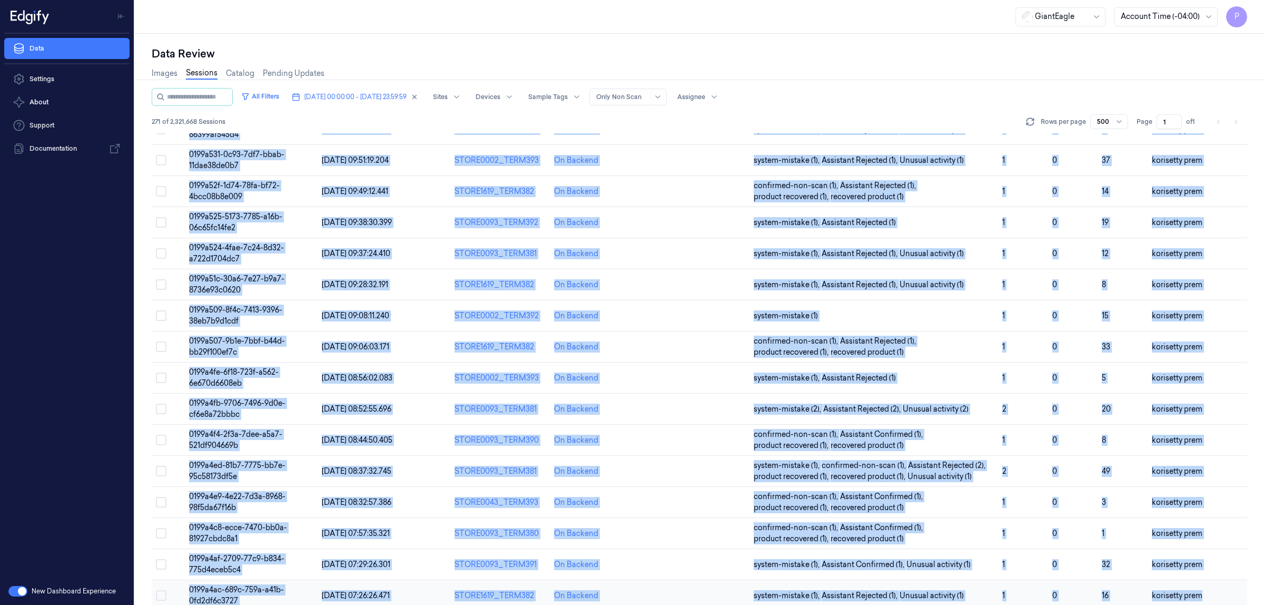
drag, startPoint x: 146, startPoint y: 142, endPoint x: 1206, endPoint y: 582, distance: 1147.5
click at [1206, 582] on div "Data Review Images Sessions Catalog Pending Updates All Filters [DATE] 00:00:00…" at bounding box center [699, 319] width 1129 height 571
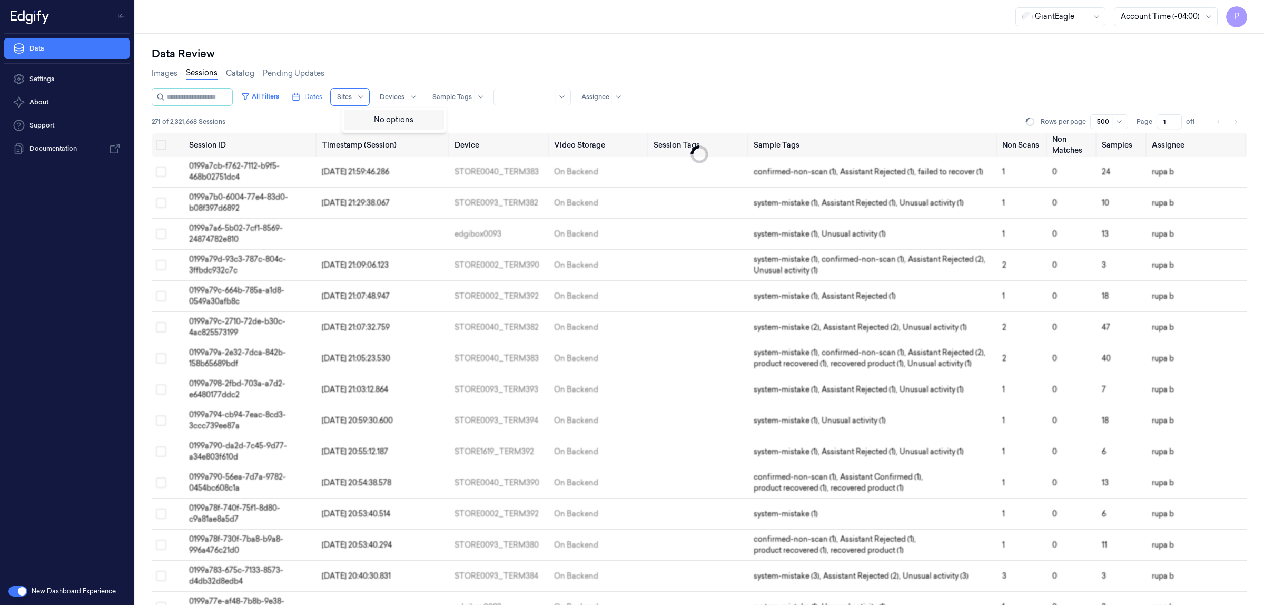
click at [354, 96] on span at bounding box center [354, 96] width 1 height 17
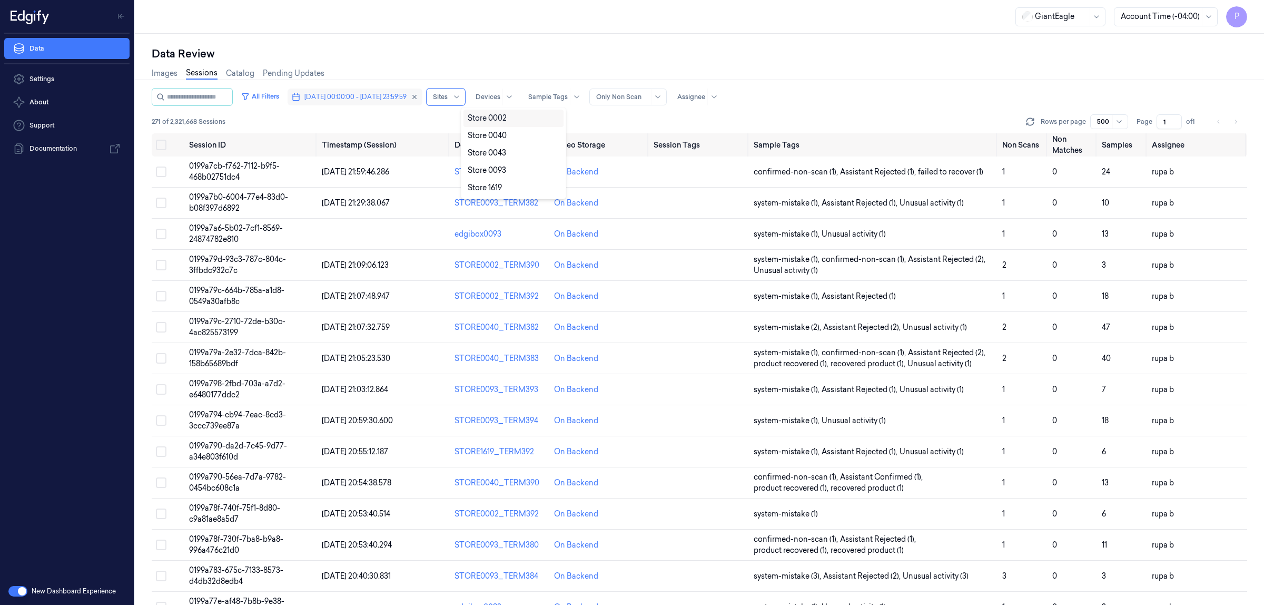
click at [358, 96] on span "[DATE] 00:00:00 - [DATE] 23:59:59" at bounding box center [355, 96] width 102 height 9
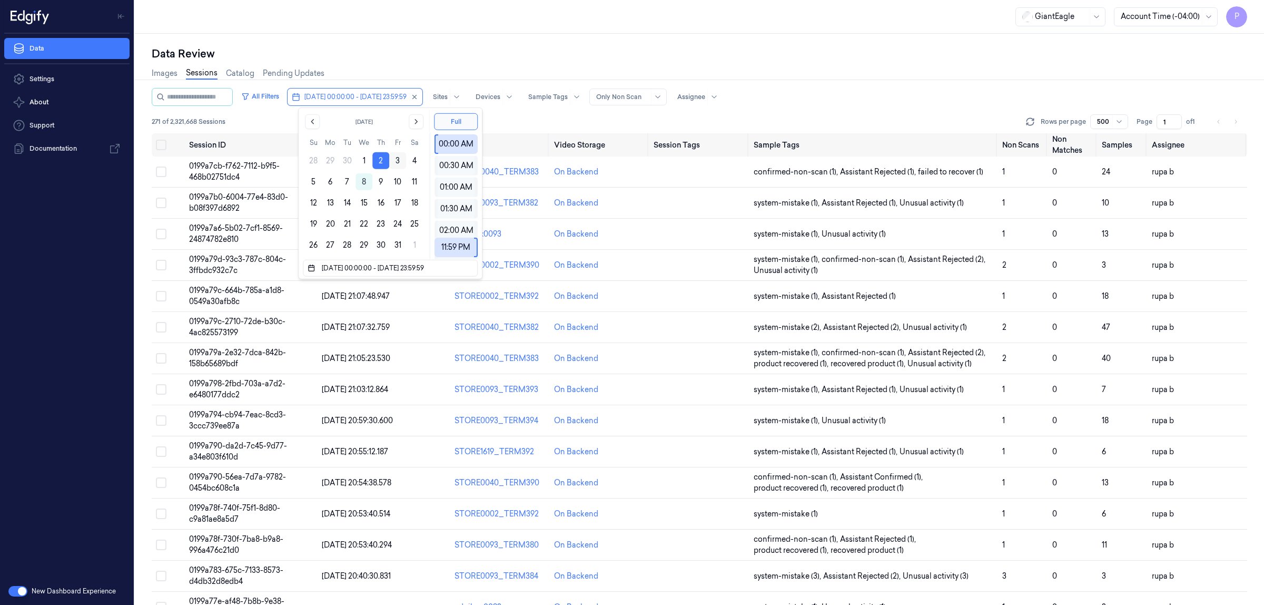
click at [395, 160] on button "3" at bounding box center [397, 160] width 17 height 17
click at [399, 160] on button "3" at bounding box center [397, 160] width 17 height 17
type input "[DATE] 00:00:00 - [DATE] 23:59:59"
click at [430, 45] on div "Data Review Images Sessions Catalog Pending Updates All Filters [DATE] 00:00:00…" at bounding box center [699, 319] width 1129 height 571
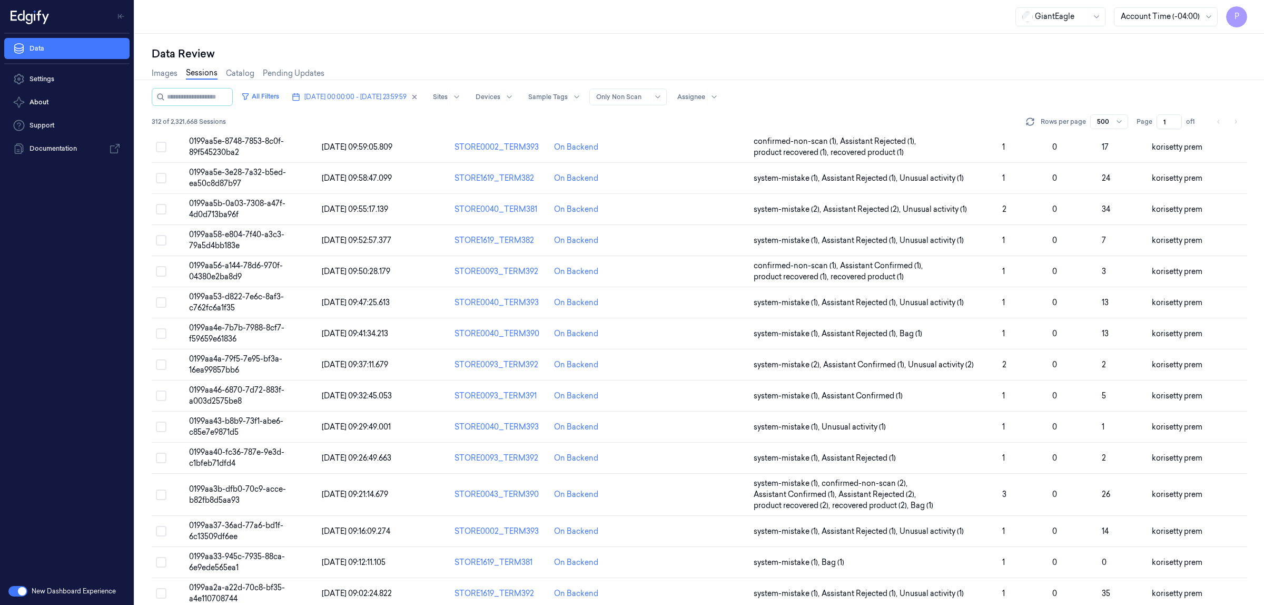
scroll to position [9301, 0]
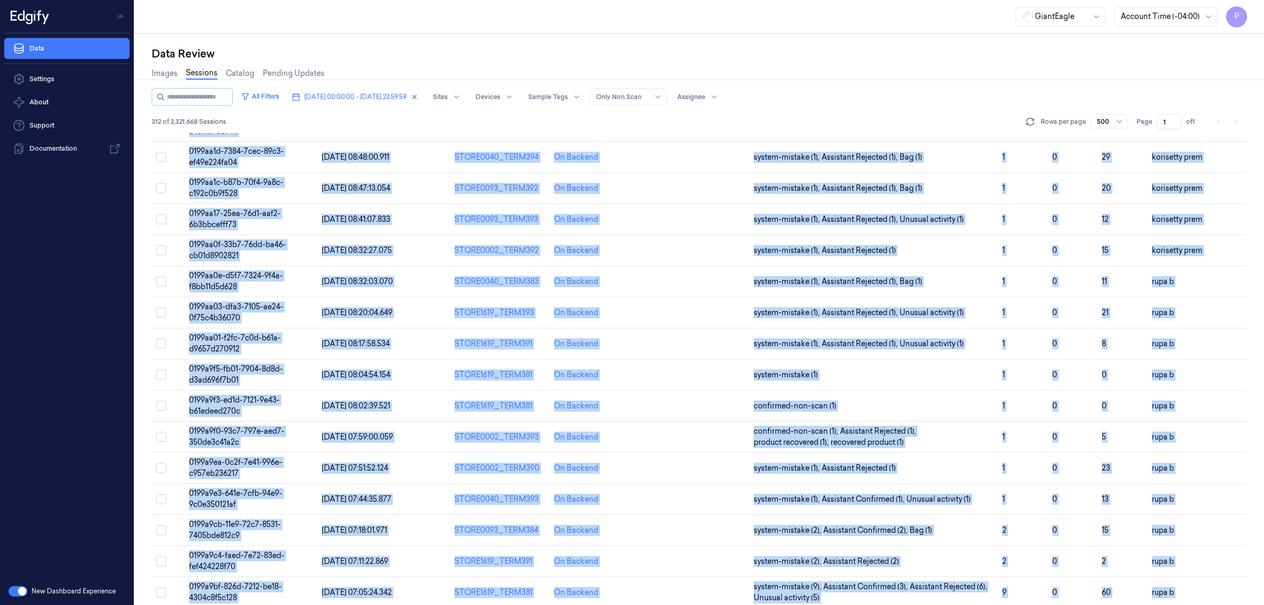
drag, startPoint x: 149, startPoint y: 141, endPoint x: 1178, endPoint y: 580, distance: 1118.7
click at [1178, 580] on div "Data Review Images Sessions Catalog Pending Updates All Filters [DATE] 00:00:00…" at bounding box center [699, 319] width 1129 height 571
click at [364, 95] on span "[DATE] 00:00:00 - [DATE] 23:59:59" at bounding box center [355, 96] width 102 height 9
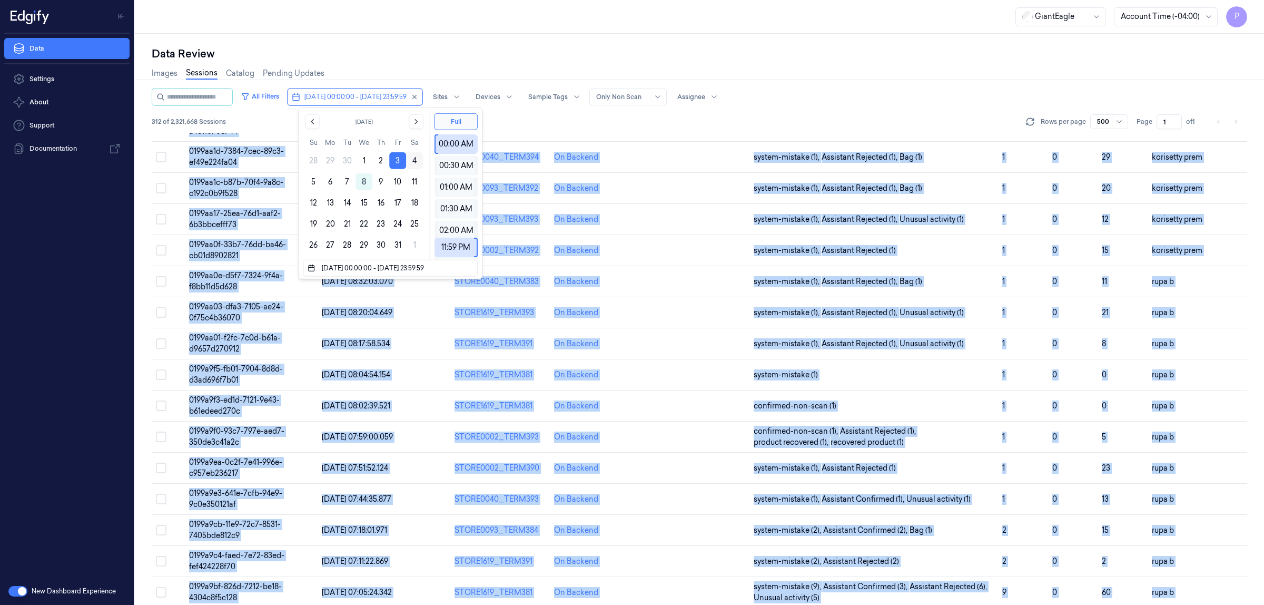
click at [412, 162] on button "4" at bounding box center [414, 160] width 17 height 17
click at [413, 161] on button "4" at bounding box center [414, 160] width 17 height 17
type input "[DATE] 00:00:00 - [DATE] 23:59:59"
click at [465, 56] on div "Data Review" at bounding box center [699, 53] width 1095 height 15
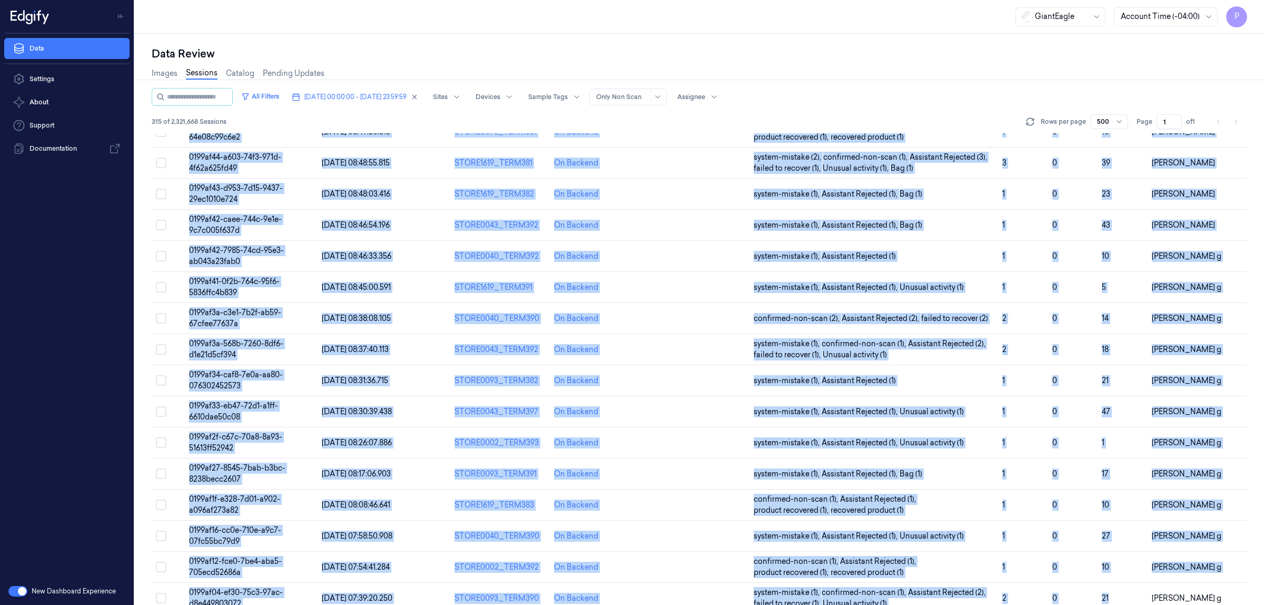
scroll to position [9405, 0]
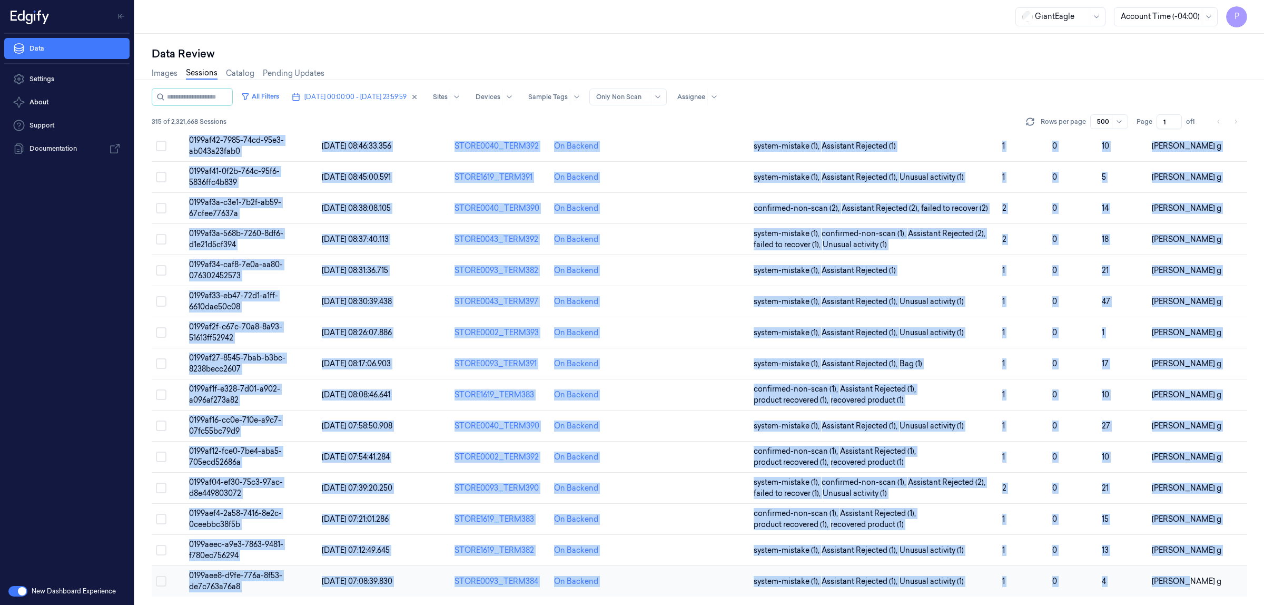
drag, startPoint x: 146, startPoint y: 144, endPoint x: 1194, endPoint y: 573, distance: 1132.1
click at [1194, 573] on div "Data Review Images Sessions Catalog Pending Updates All Filters [DATE] 00:00:00…" at bounding box center [699, 319] width 1129 height 571
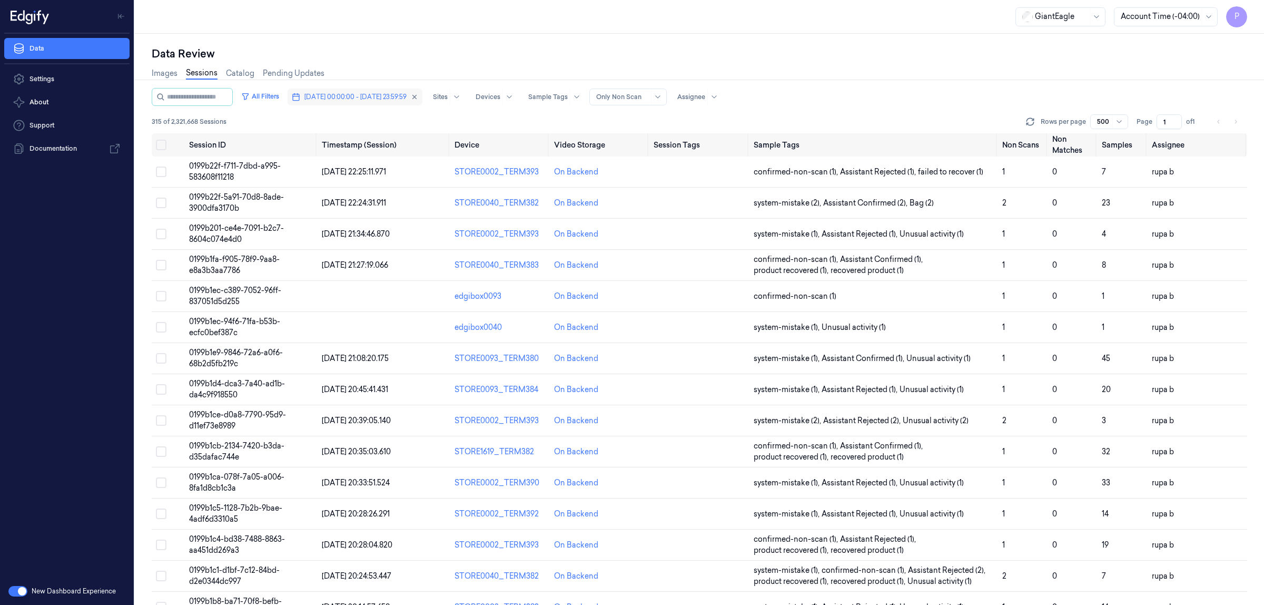
click at [406, 94] on span "[DATE] 00:00:00 - [DATE] 23:59:59" at bounding box center [355, 96] width 102 height 9
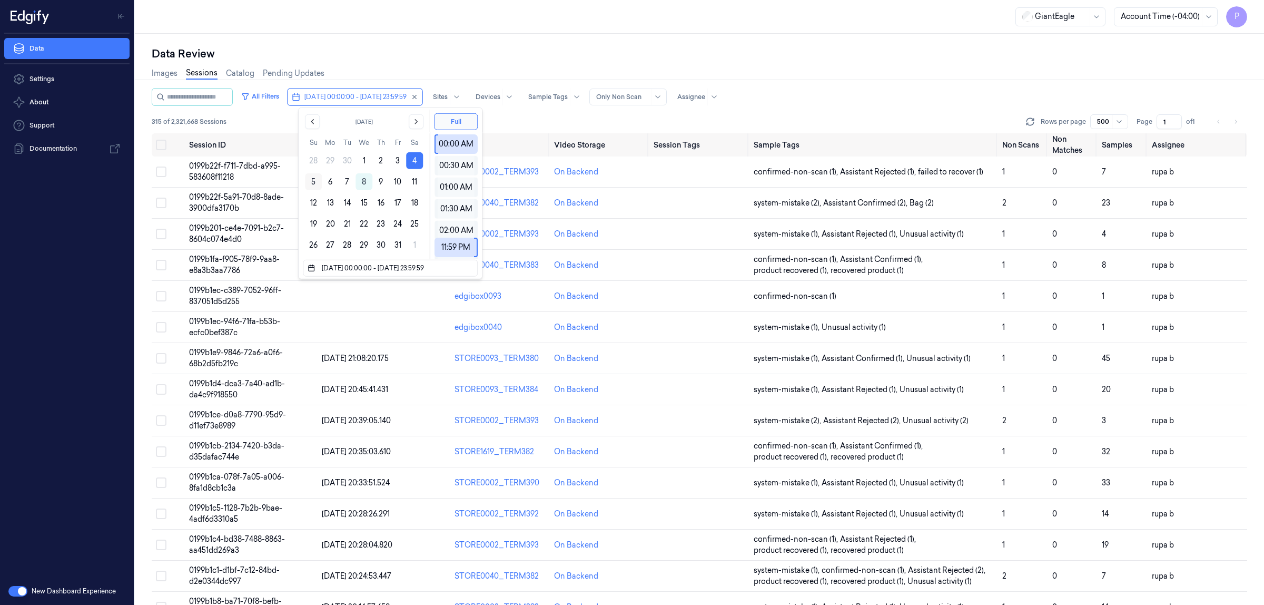
click at [314, 177] on button "5" at bounding box center [313, 181] width 17 height 17
type input "[DATE] 00:00:00 - [DATE] 23:59:59"
click at [471, 54] on div "Data Review" at bounding box center [699, 53] width 1095 height 15
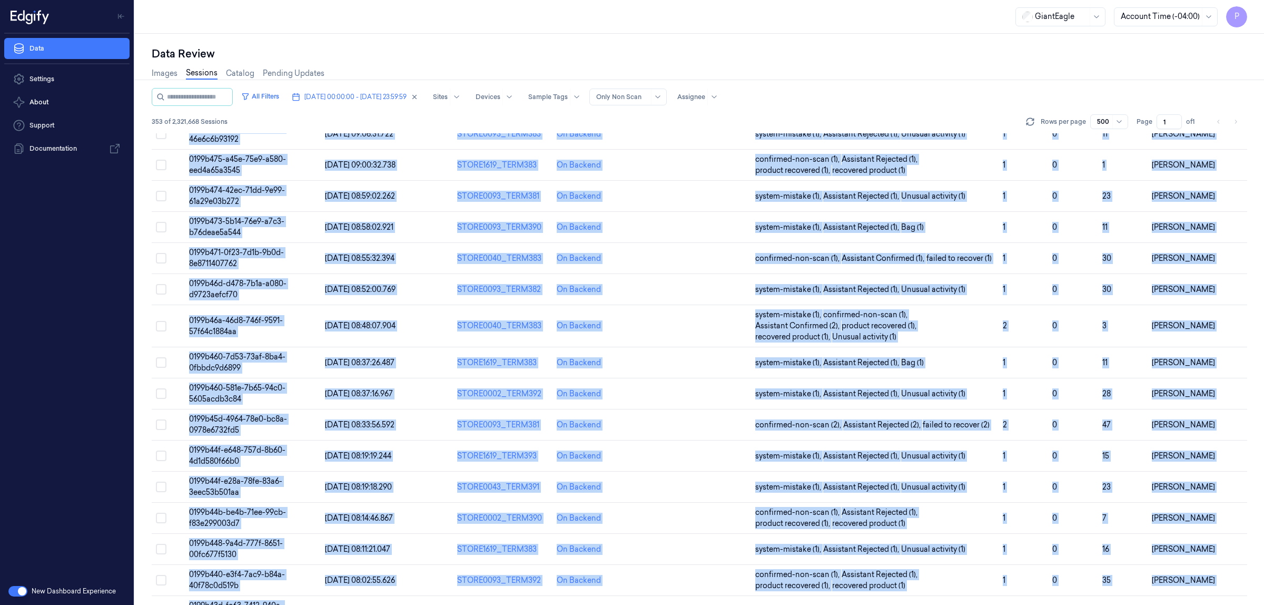
scroll to position [10602, 0]
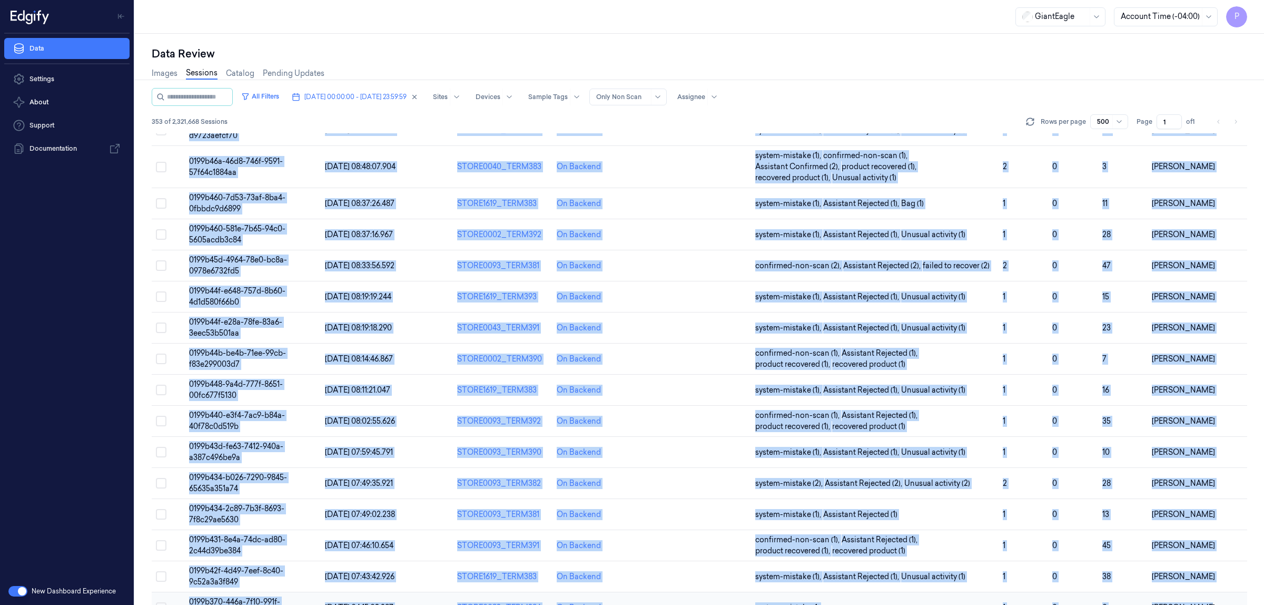
drag, startPoint x: 143, startPoint y: 140, endPoint x: 1207, endPoint y: 580, distance: 1151.4
click at [1207, 580] on div "Data Review Images Sessions Catalog Pending Updates All Filters [DATE] 00:00:00…" at bounding box center [699, 319] width 1129 height 571
click at [362, 94] on span "[DATE] 00:00:00 - [DATE] 23:59:59" at bounding box center [355, 96] width 102 height 9
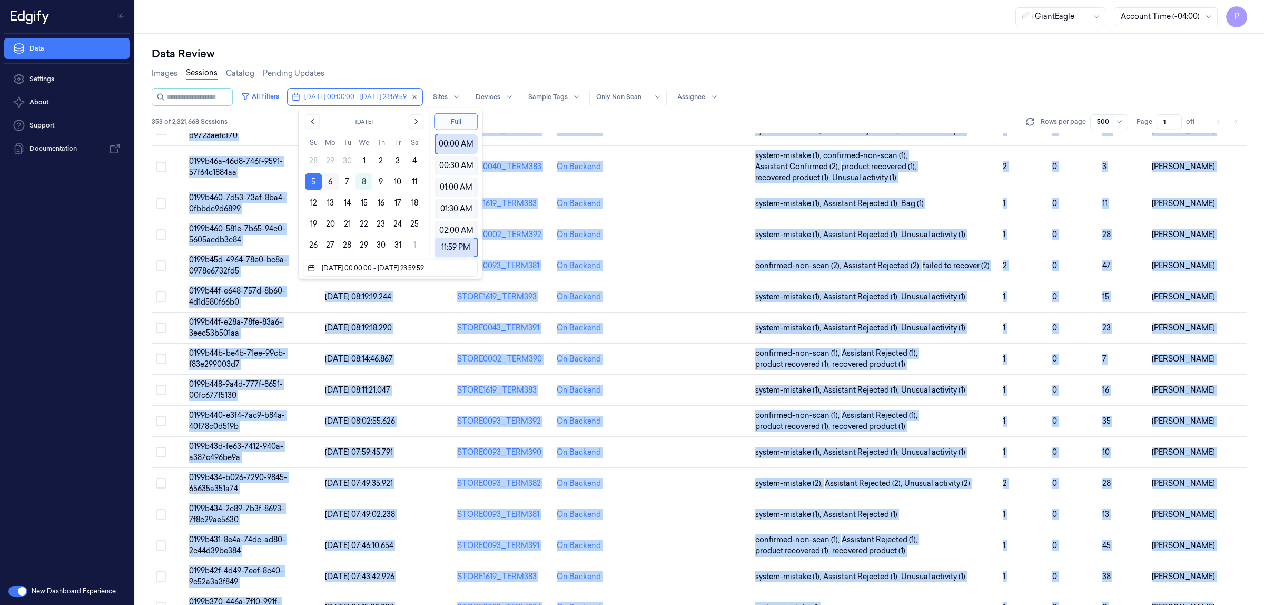
click at [330, 183] on button "6" at bounding box center [330, 181] width 17 height 17
click at [332, 181] on button "6" at bounding box center [330, 181] width 17 height 17
type input "[DATE] 00:00:00 - [DATE] 23:59:59"
click at [564, 54] on div "Data Review" at bounding box center [699, 53] width 1095 height 15
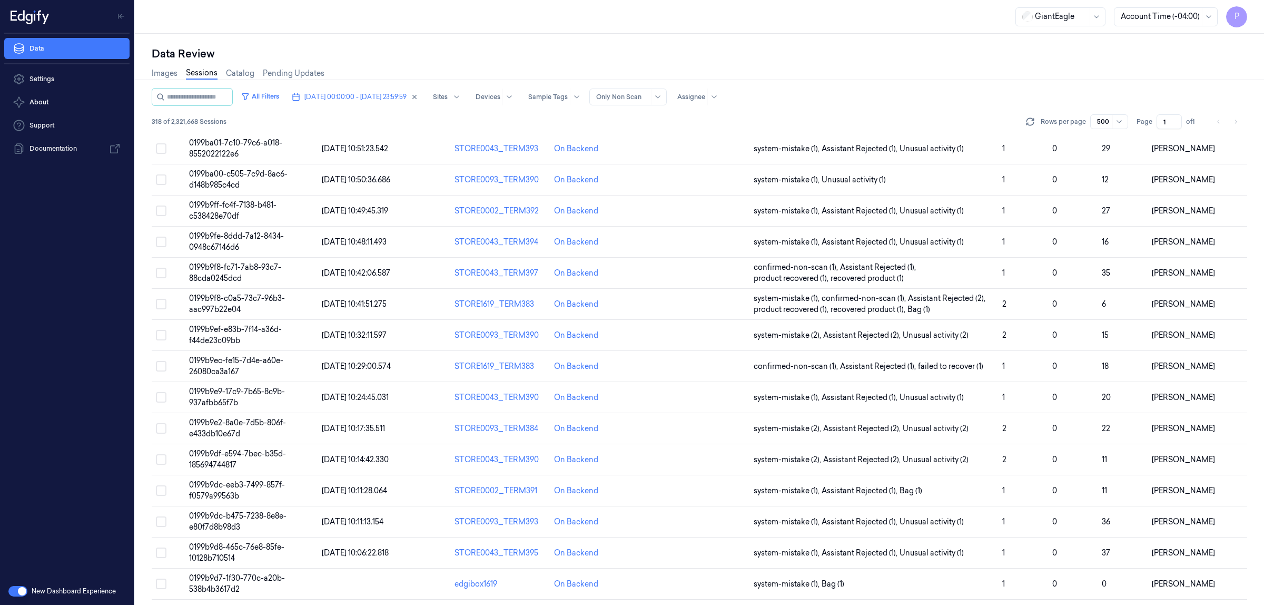
scroll to position [9510, 0]
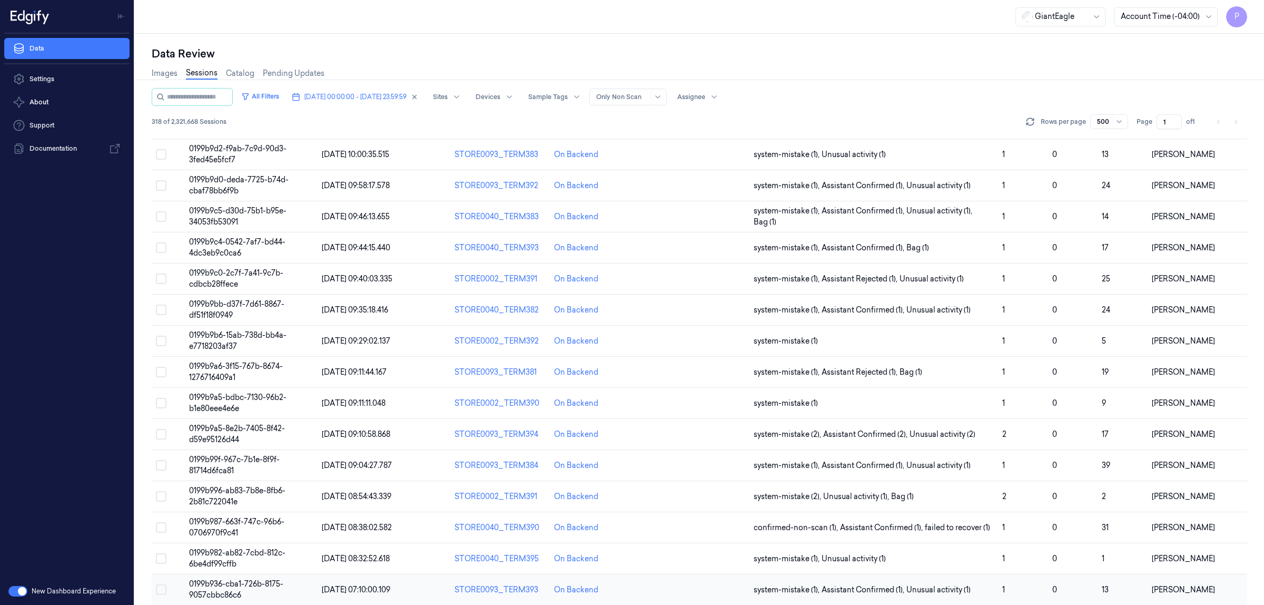
drag, startPoint x: 142, startPoint y: 140, endPoint x: 1220, endPoint y: 575, distance: 1162.6
click at [1220, 575] on div "Data Review Images Sessions Catalog Pending Updates All Filters [DATE] 00:00:00…" at bounding box center [699, 319] width 1129 height 571
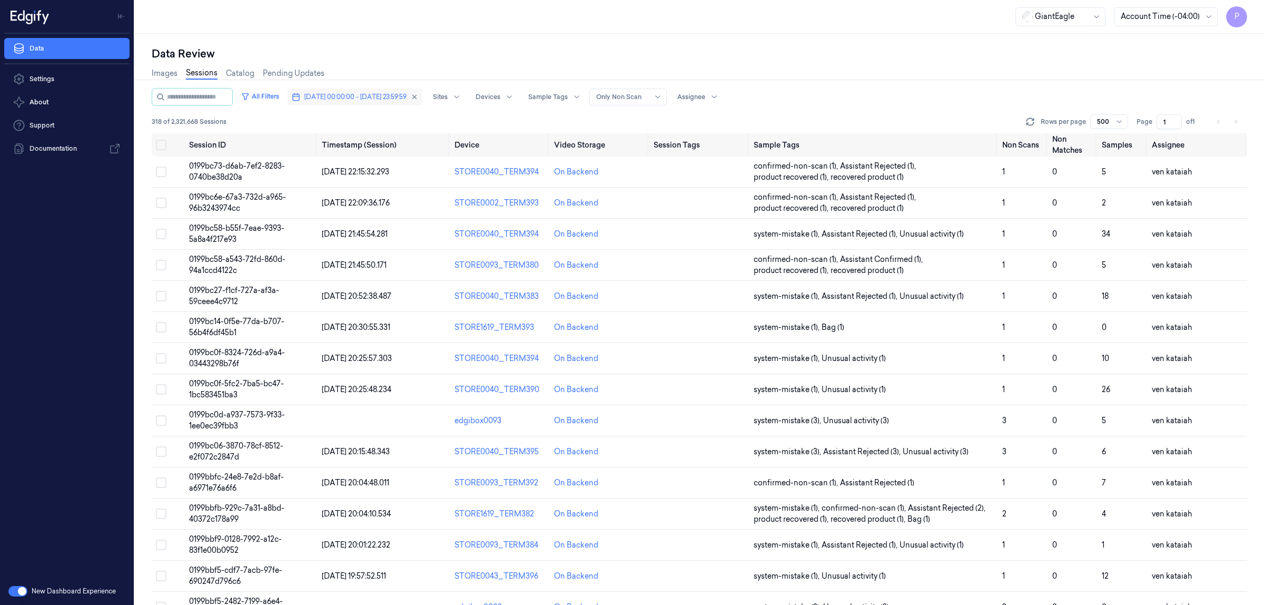
click at [361, 93] on span "[DATE] 00:00:00 - [DATE] 23:59:59" at bounding box center [355, 96] width 102 height 9
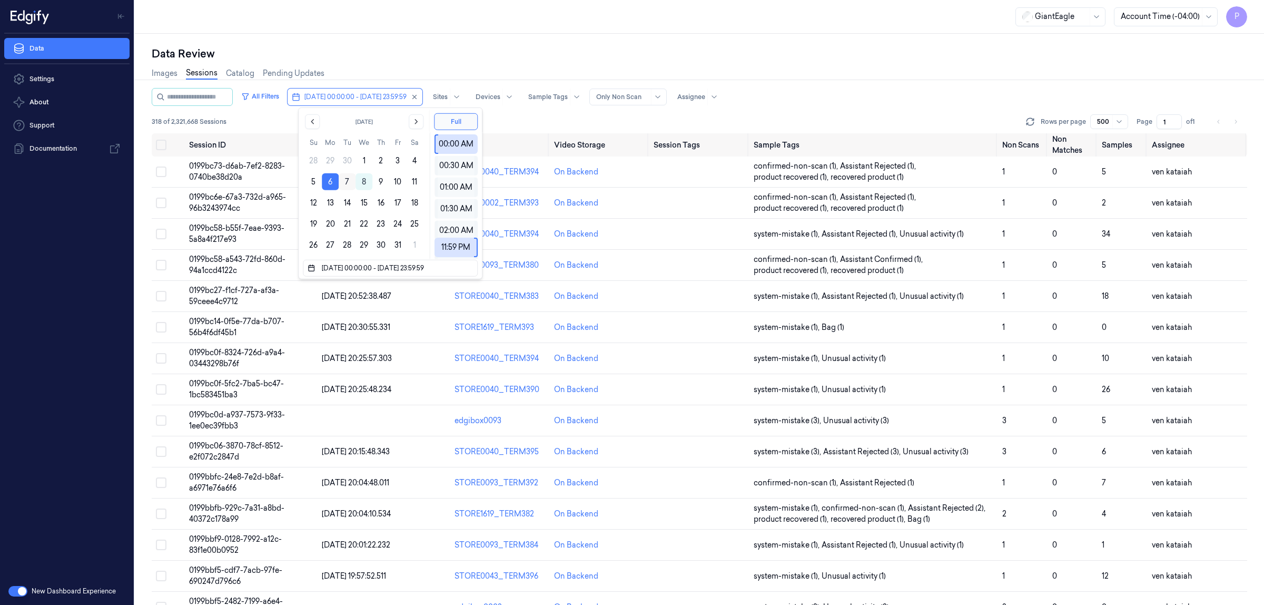
click at [346, 182] on button "7" at bounding box center [347, 181] width 17 height 17
type input "[DATE] 00:00:00 - [DATE] 23:59:59"
click at [470, 63] on div "Images Sessions Catalog Pending Updates" at bounding box center [699, 74] width 1095 height 27
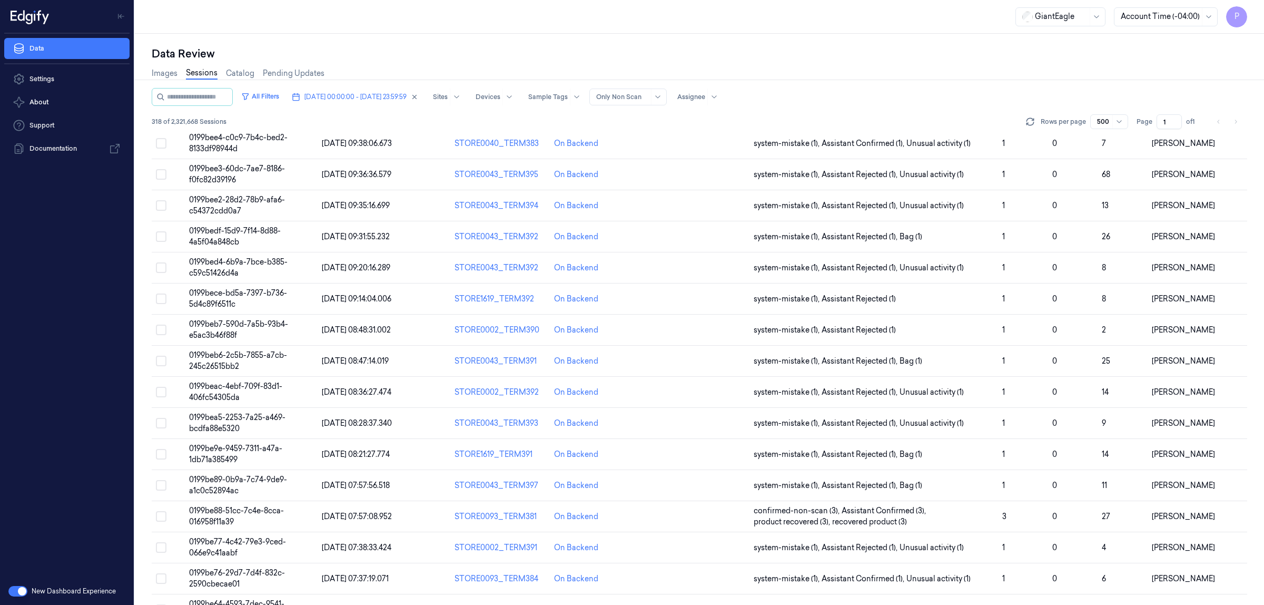
scroll to position [9510, 0]
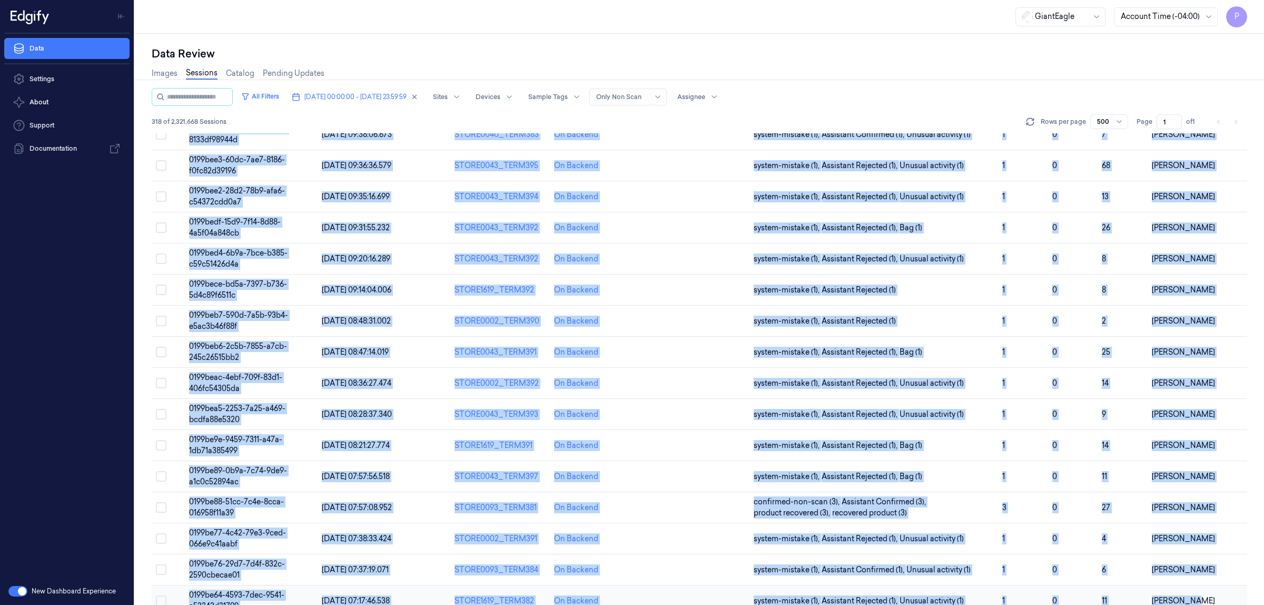
drag, startPoint x: 149, startPoint y: 140, endPoint x: 1215, endPoint y: 578, distance: 1152.5
click at [1215, 578] on div "Data Review Images Sessions Catalog Pending Updates All Filters [DATE] 00:00:00…" at bounding box center [699, 319] width 1129 height 571
